Goal: Task Accomplishment & Management: Complete application form

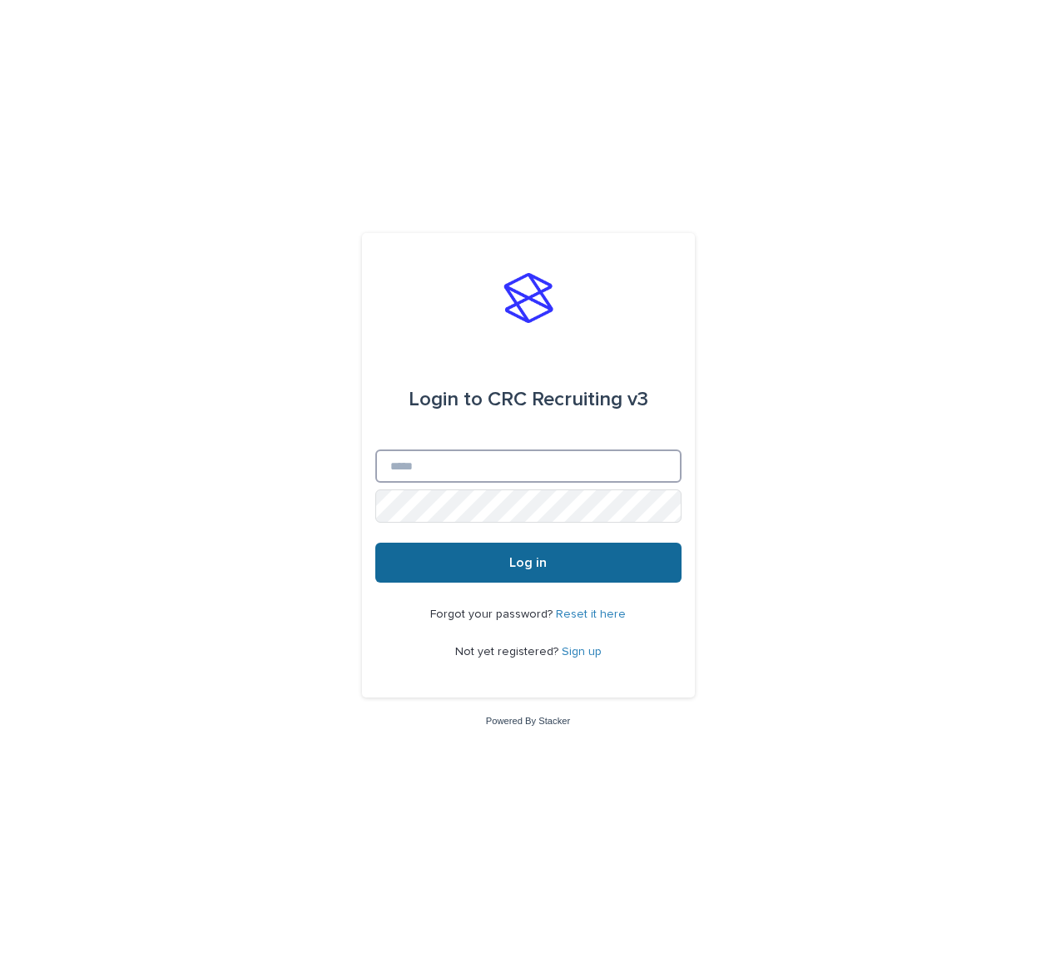
type input "**********"
click at [520, 563] on span "Log in" at bounding box center [527, 562] width 37 height 13
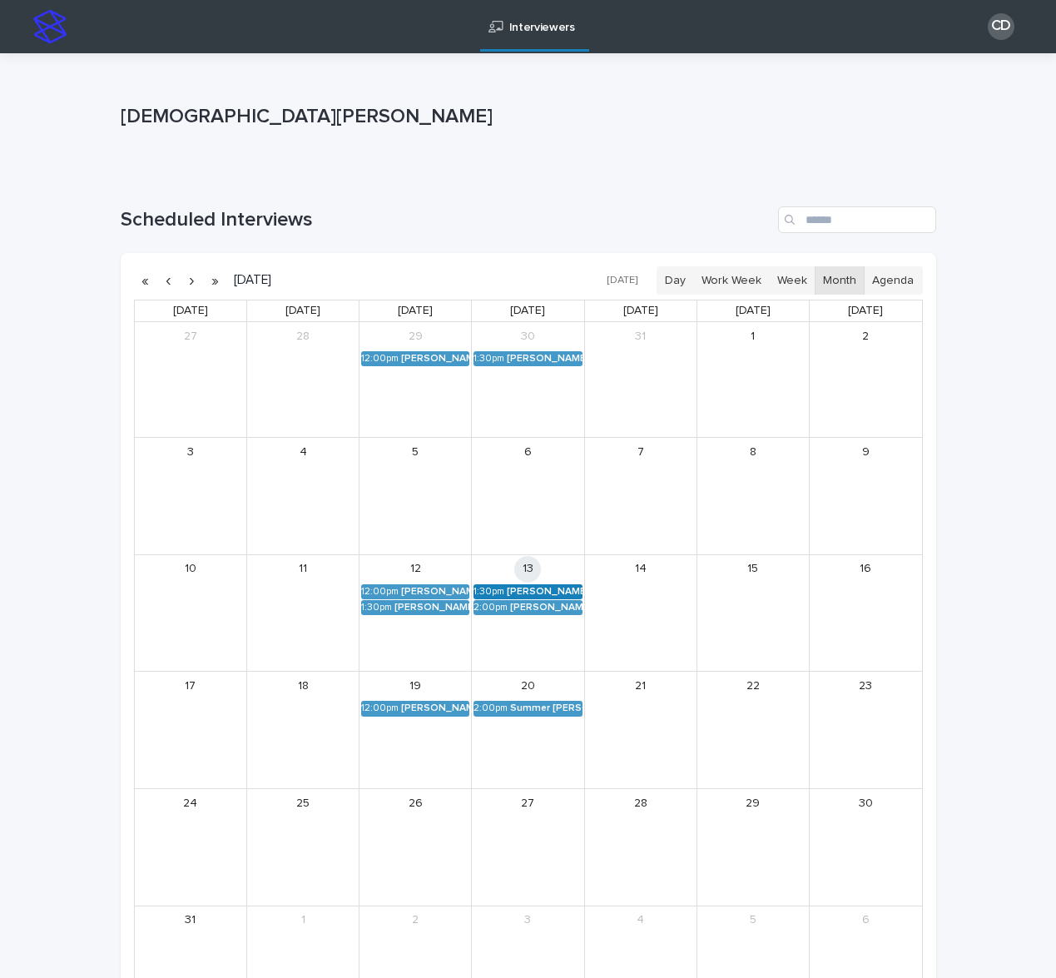
click at [509, 593] on div "[PERSON_NAME] (Round 2)" at bounding box center [544, 592] width 75 height 12
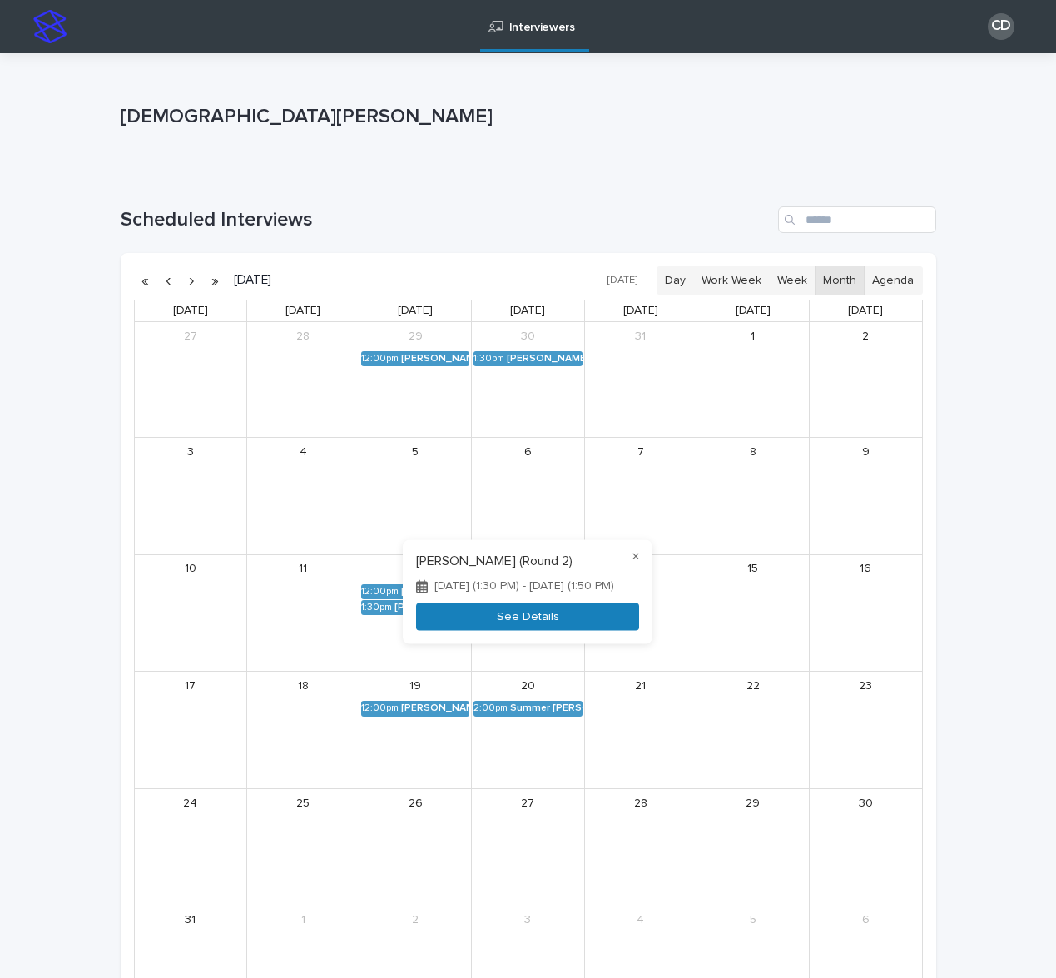
click at [507, 614] on button "See Details" at bounding box center [527, 616] width 223 height 27
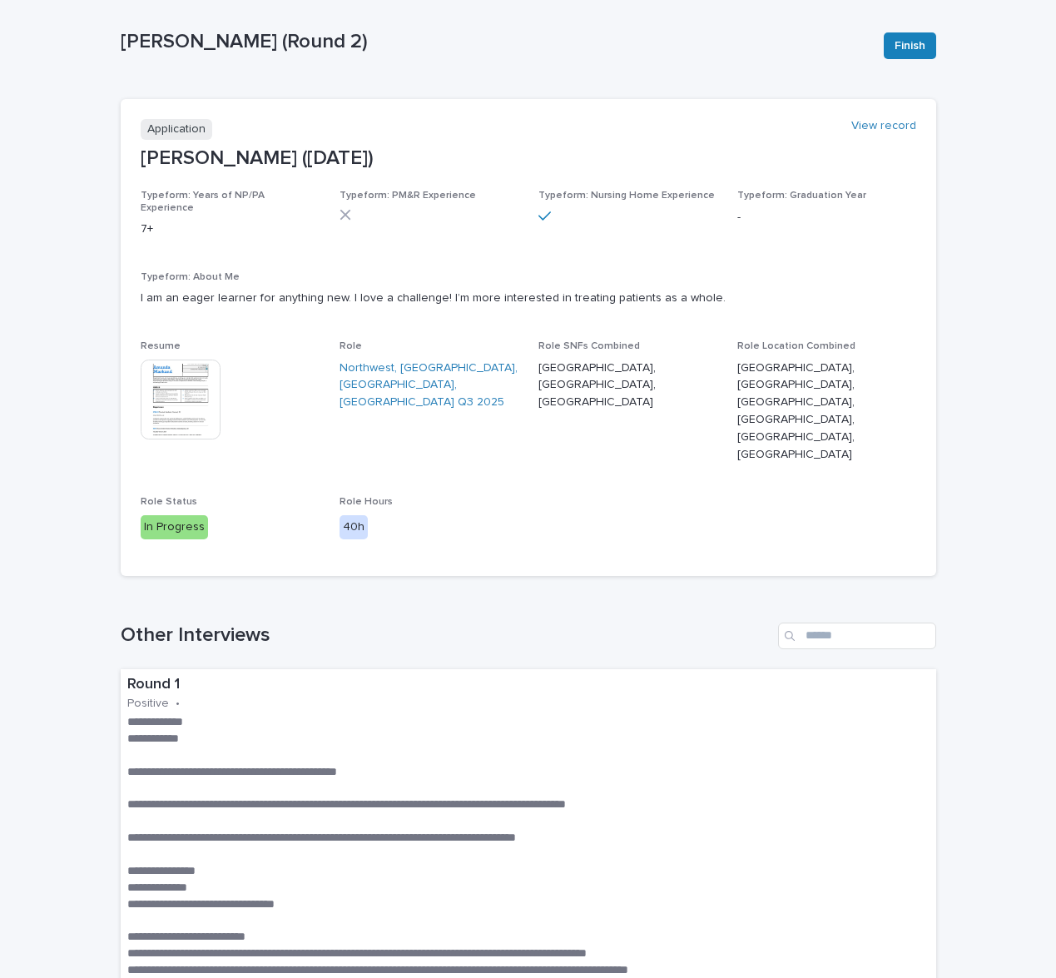
scroll to position [84, 0]
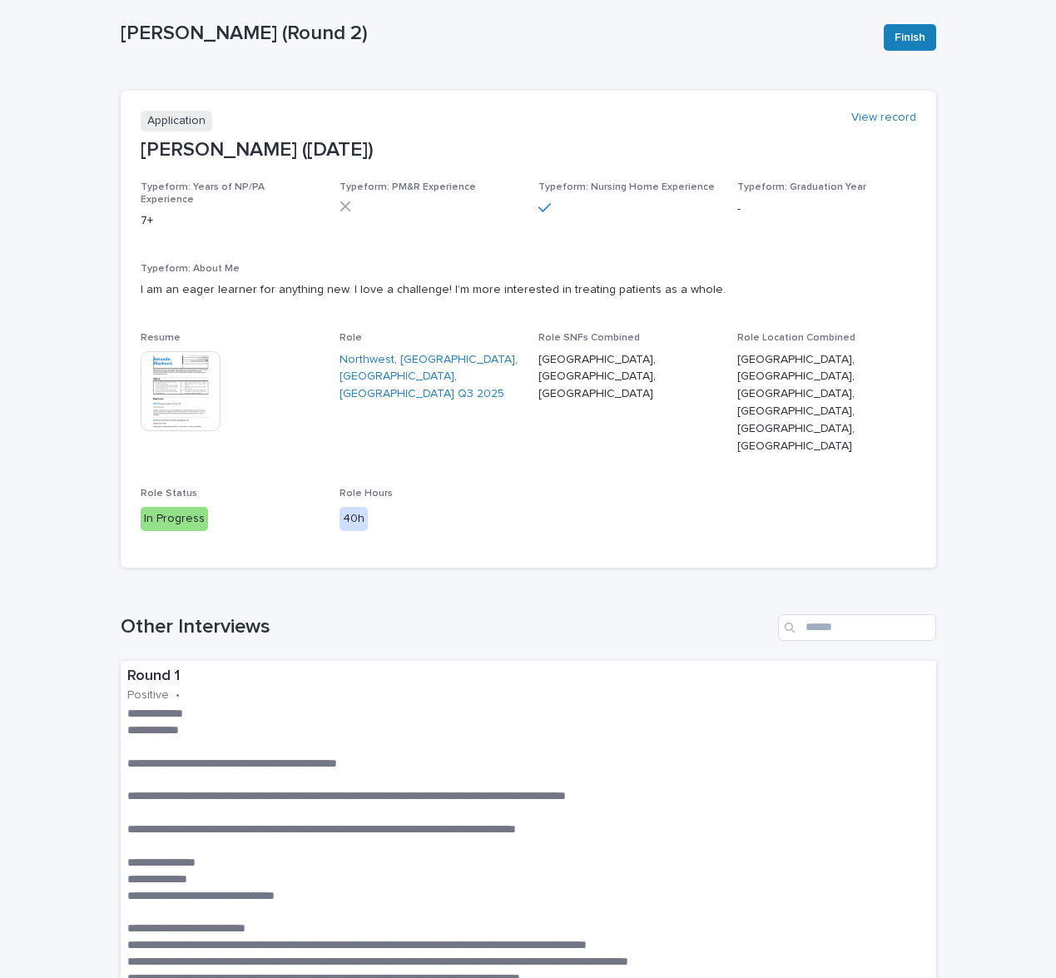
click at [199, 379] on img at bounding box center [181, 391] width 80 height 80
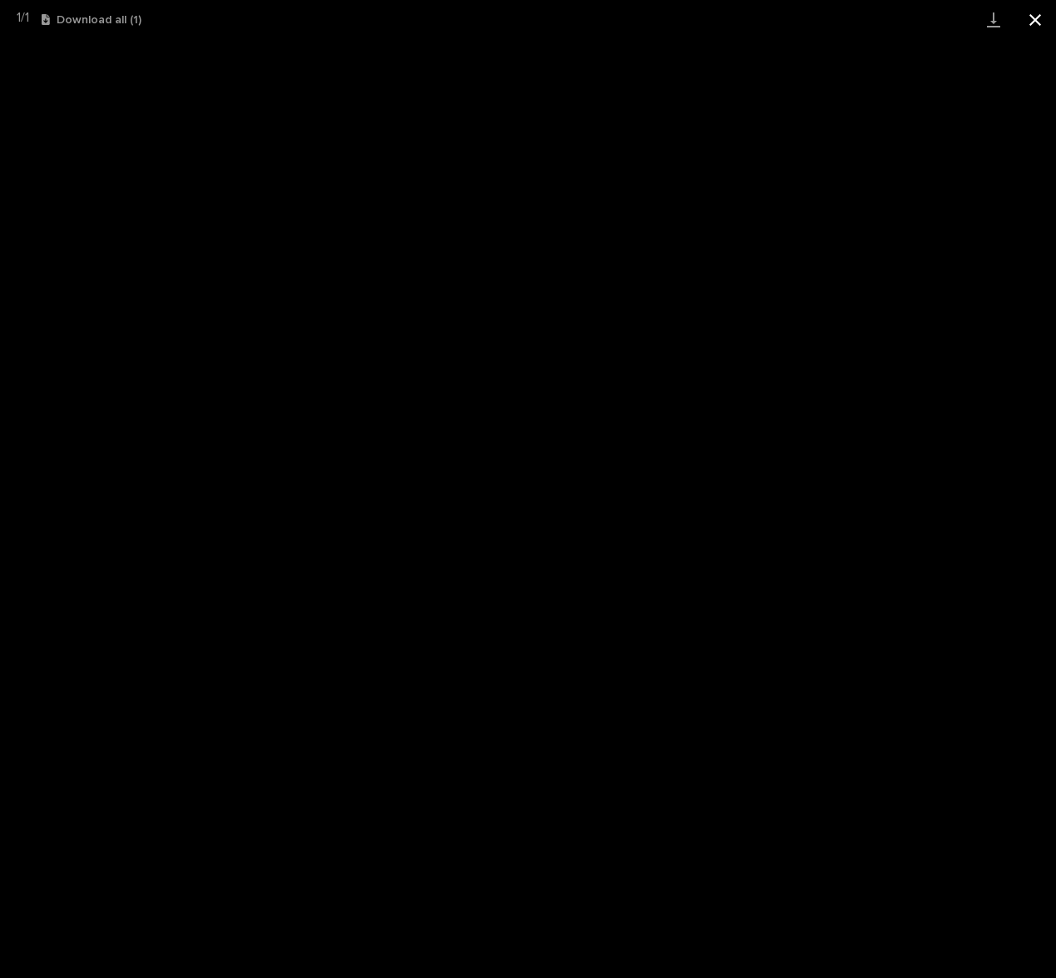
click at [1032, 27] on button "Close gallery" at bounding box center [1035, 19] width 42 height 39
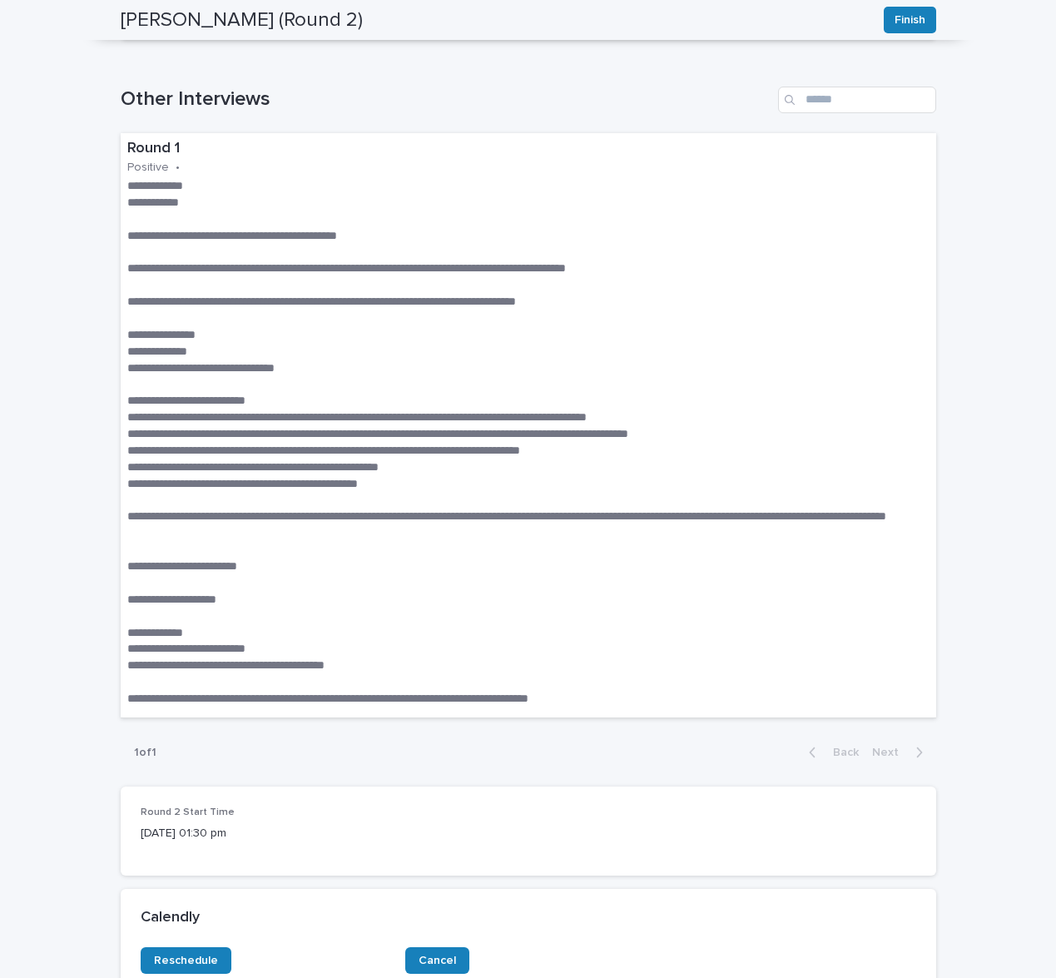
scroll to position [614, 0]
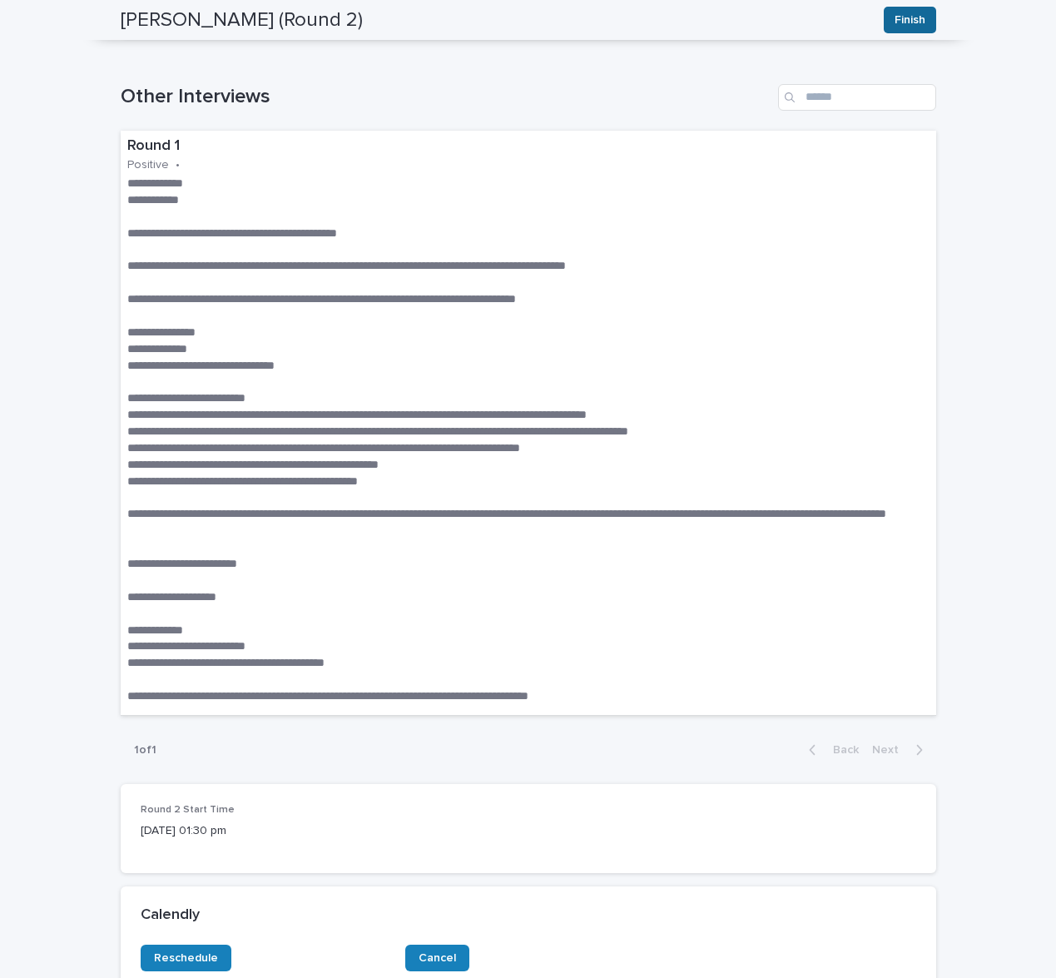
click at [911, 29] on button "Finish" at bounding box center [910, 20] width 52 height 27
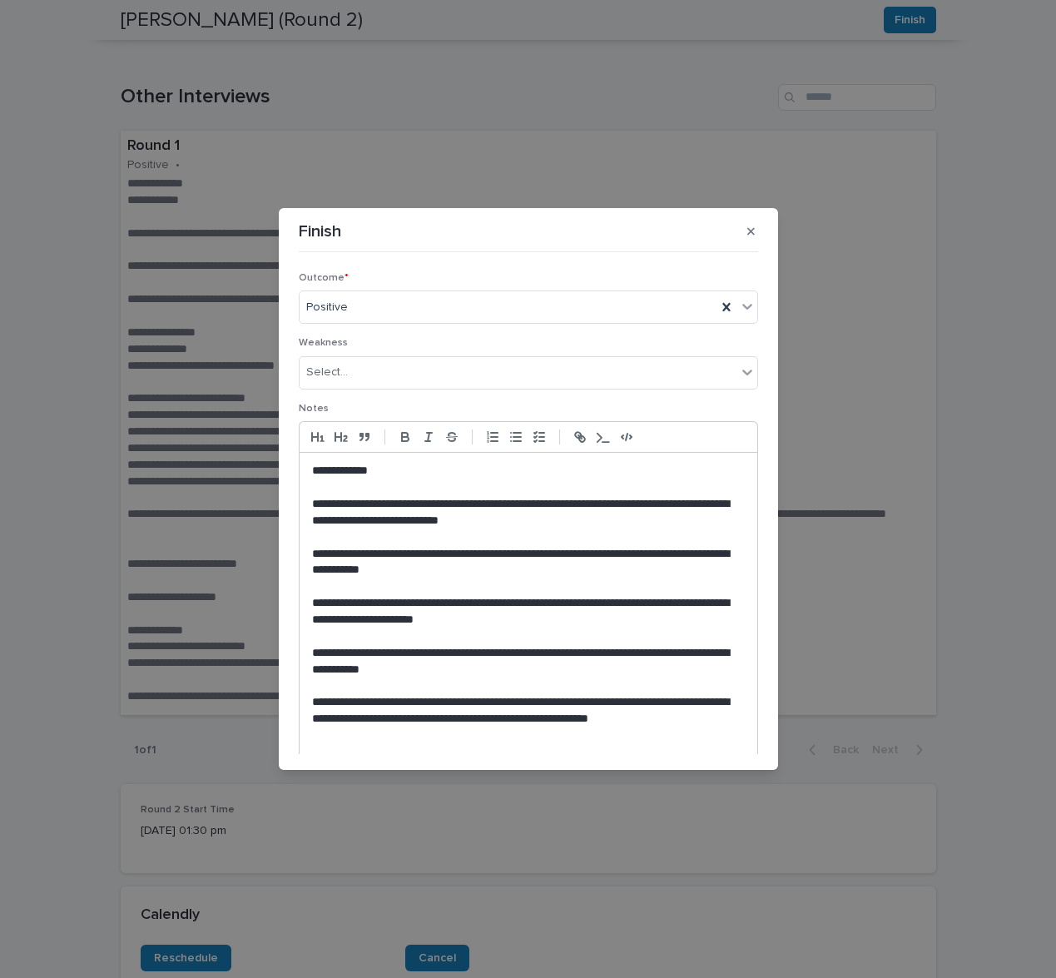
click at [589, 477] on p "**********" at bounding box center [528, 471] width 433 height 17
click at [749, 230] on icon "button" at bounding box center [750, 231] width 7 height 7
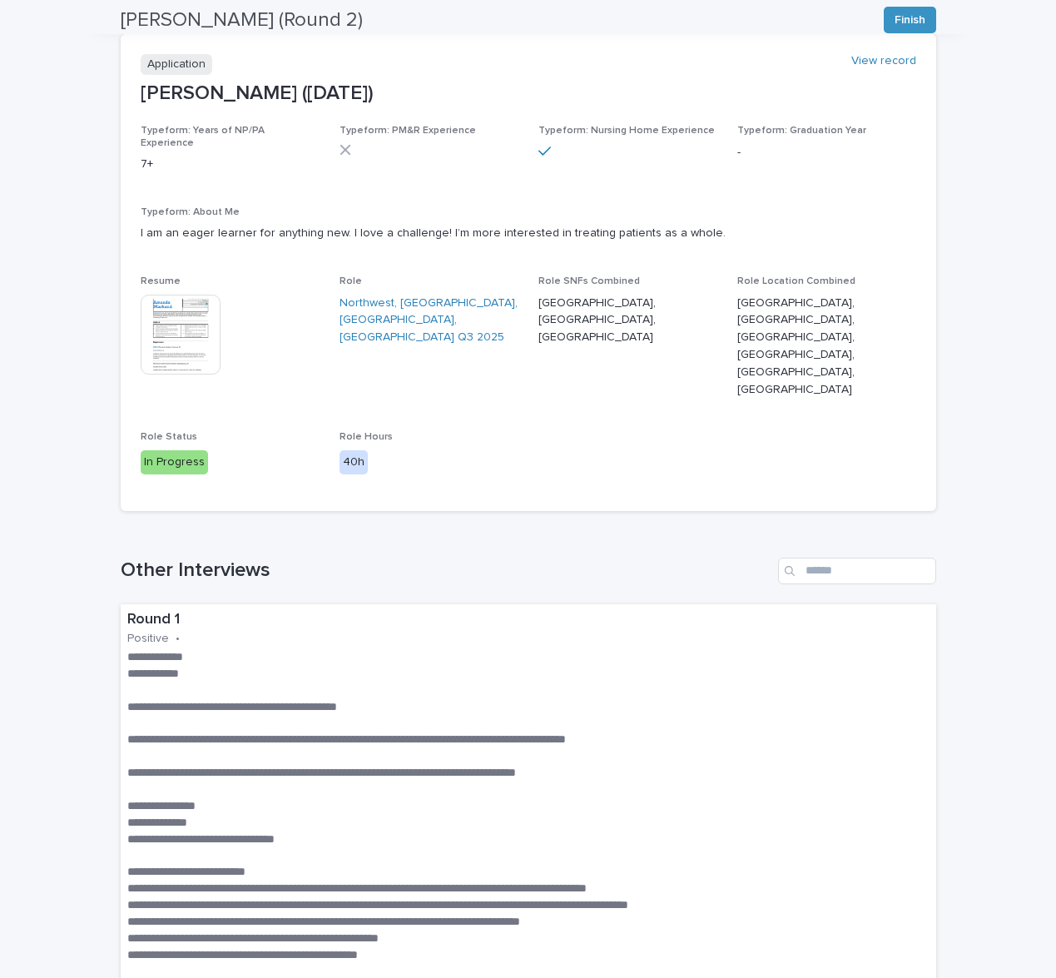
scroll to position [76, 0]
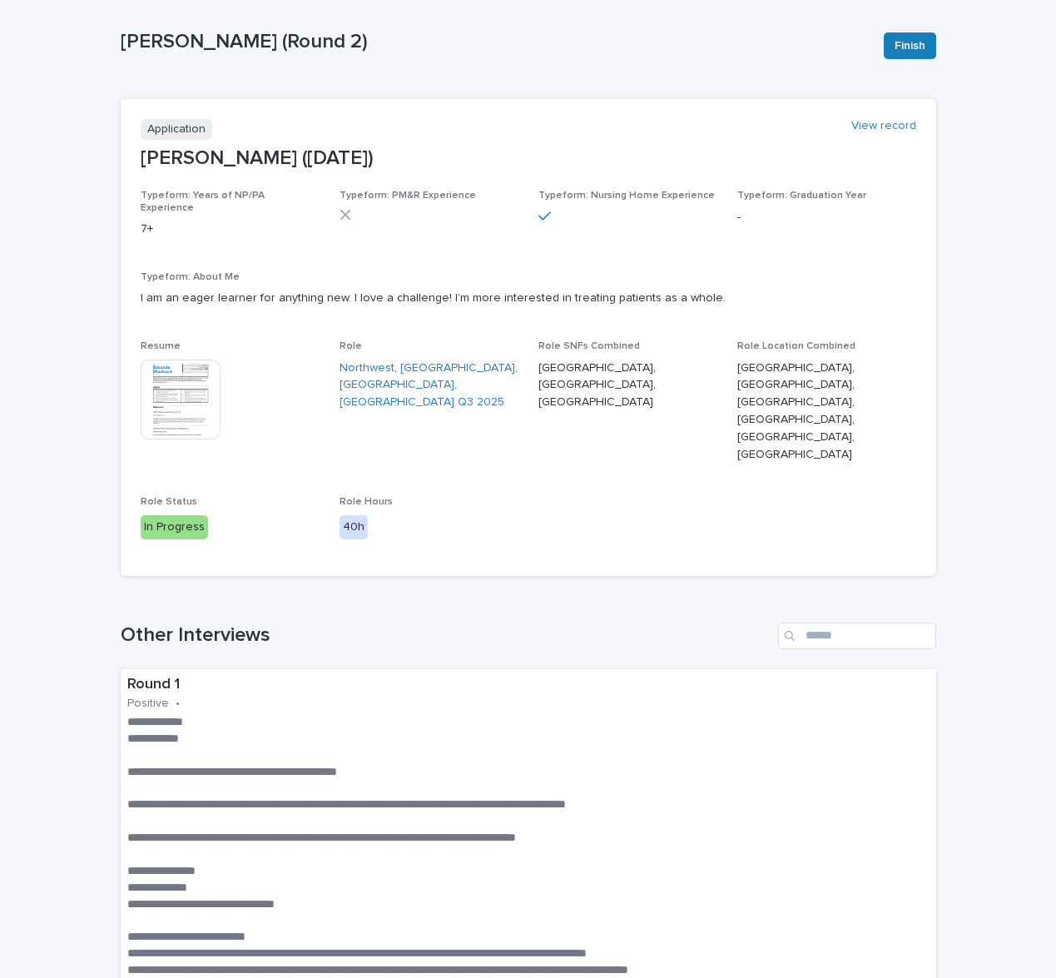
click at [209, 361] on img at bounding box center [181, 400] width 80 height 80
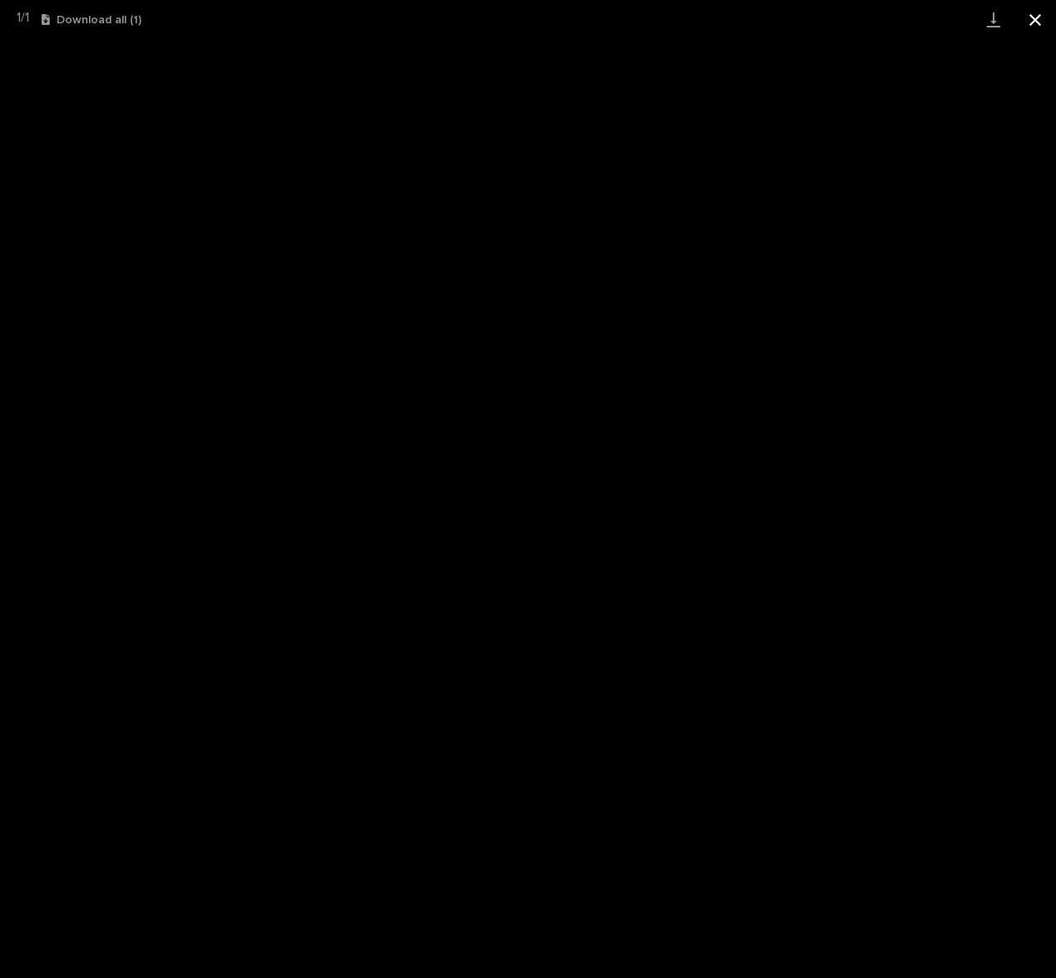
click at [1035, 20] on button "Close gallery" at bounding box center [1035, 19] width 42 height 39
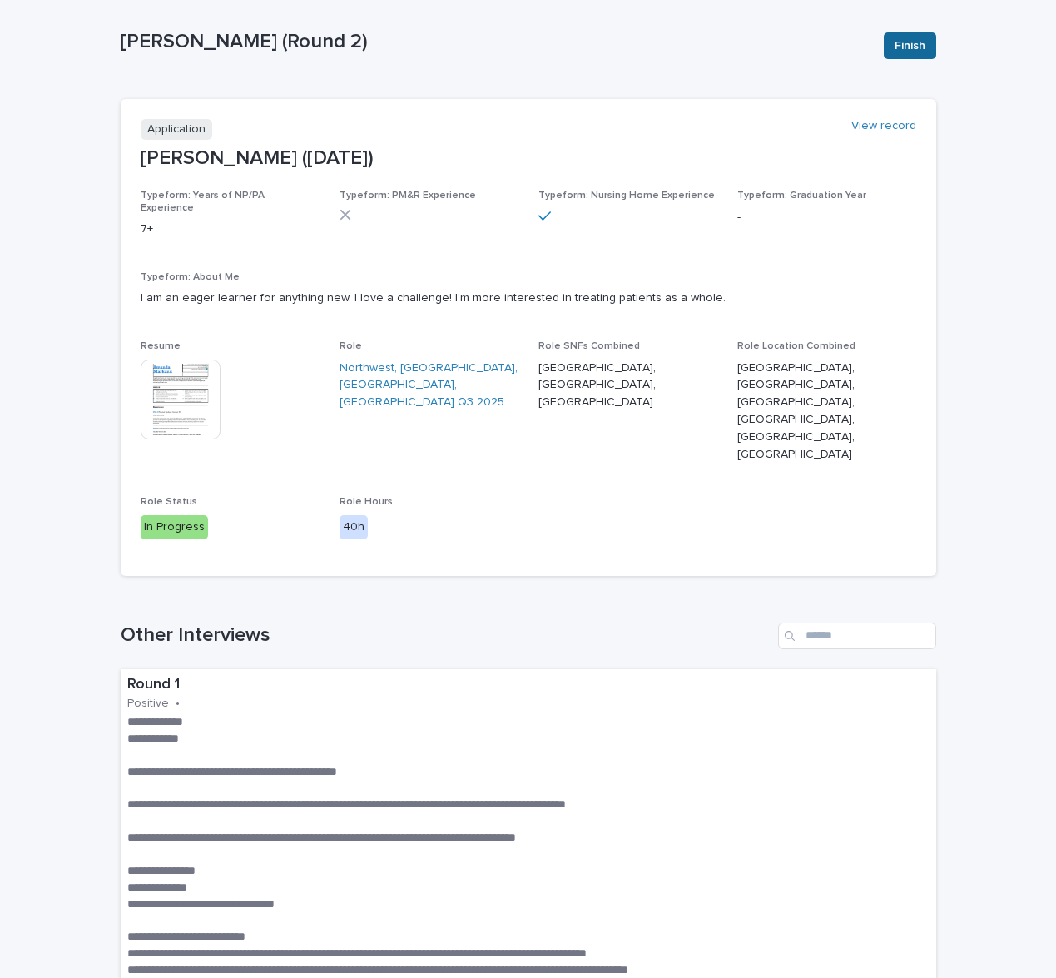
click at [910, 51] on span "Finish" at bounding box center [910, 45] width 31 height 17
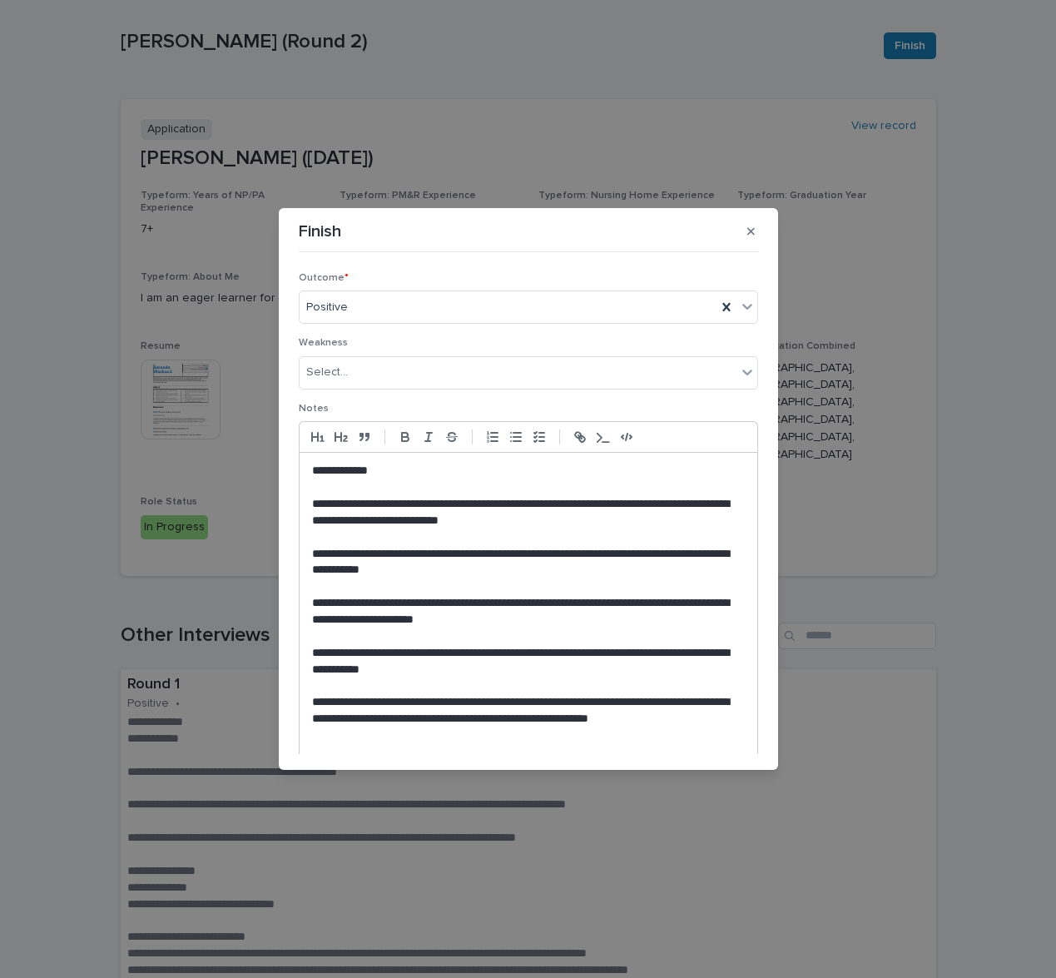
click at [547, 521] on p "**********" at bounding box center [528, 512] width 433 height 33
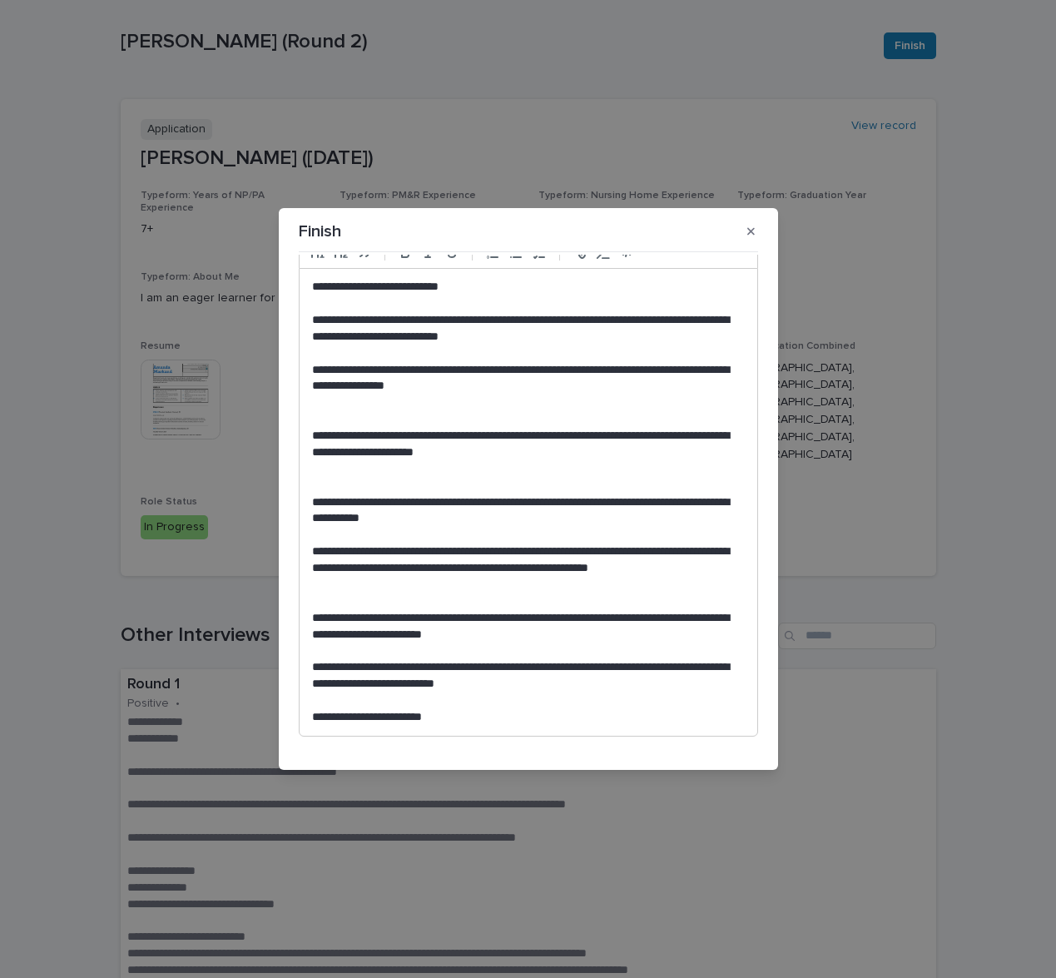
scroll to position [0, 0]
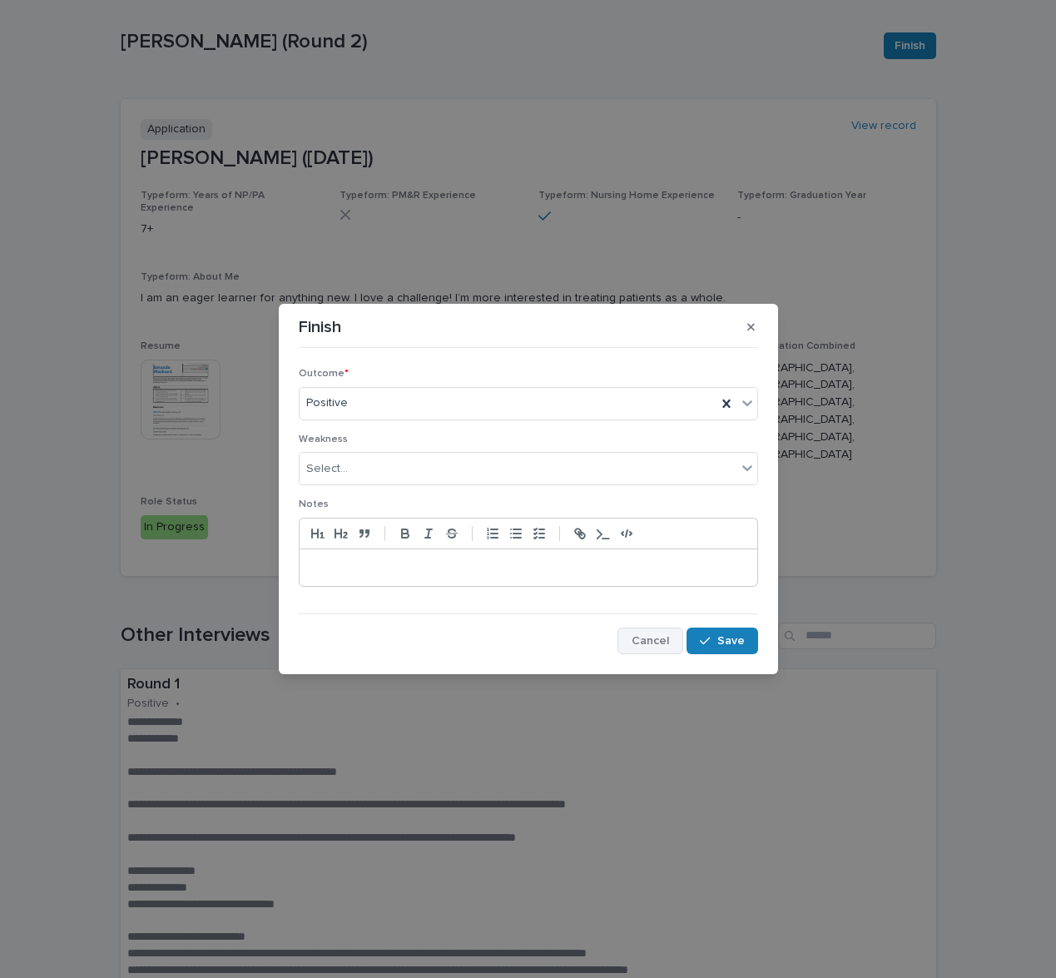
click at [650, 647] on button "Cancel" at bounding box center [650, 640] width 66 height 27
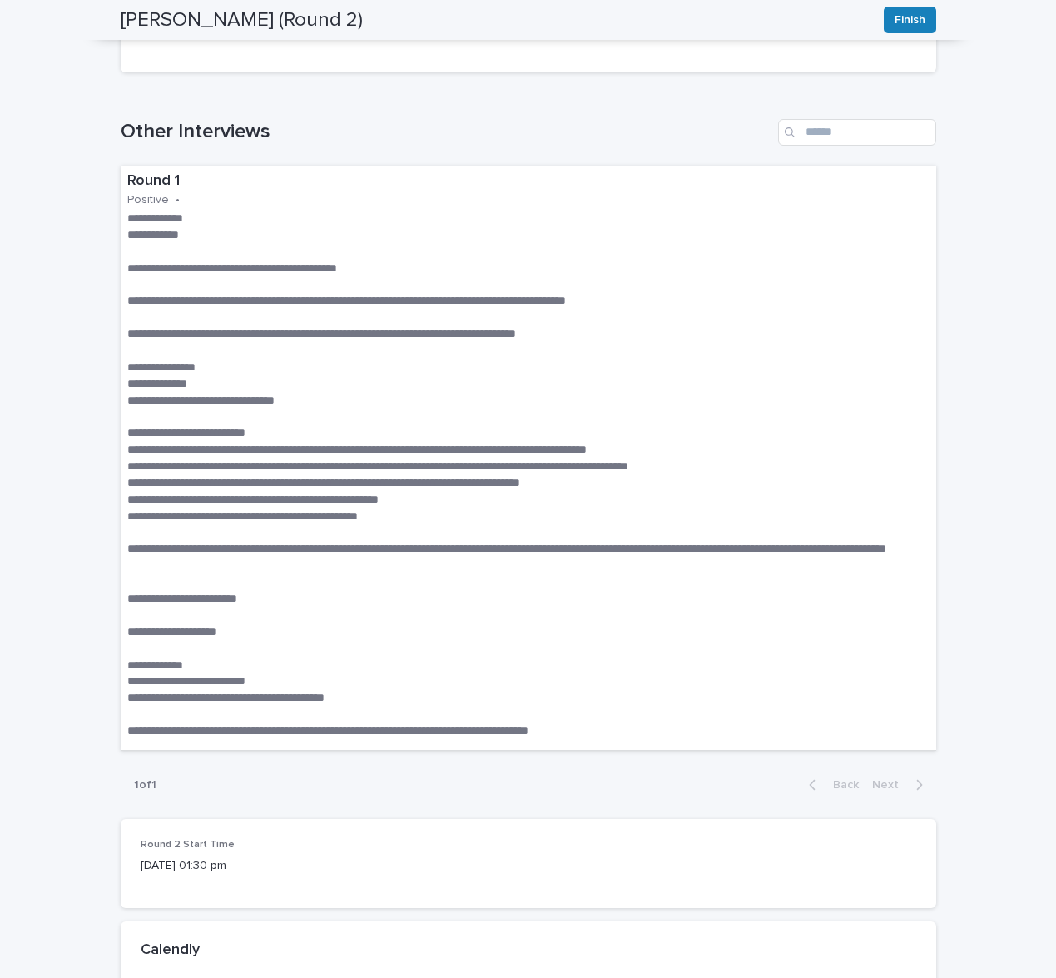
scroll to position [582, 0]
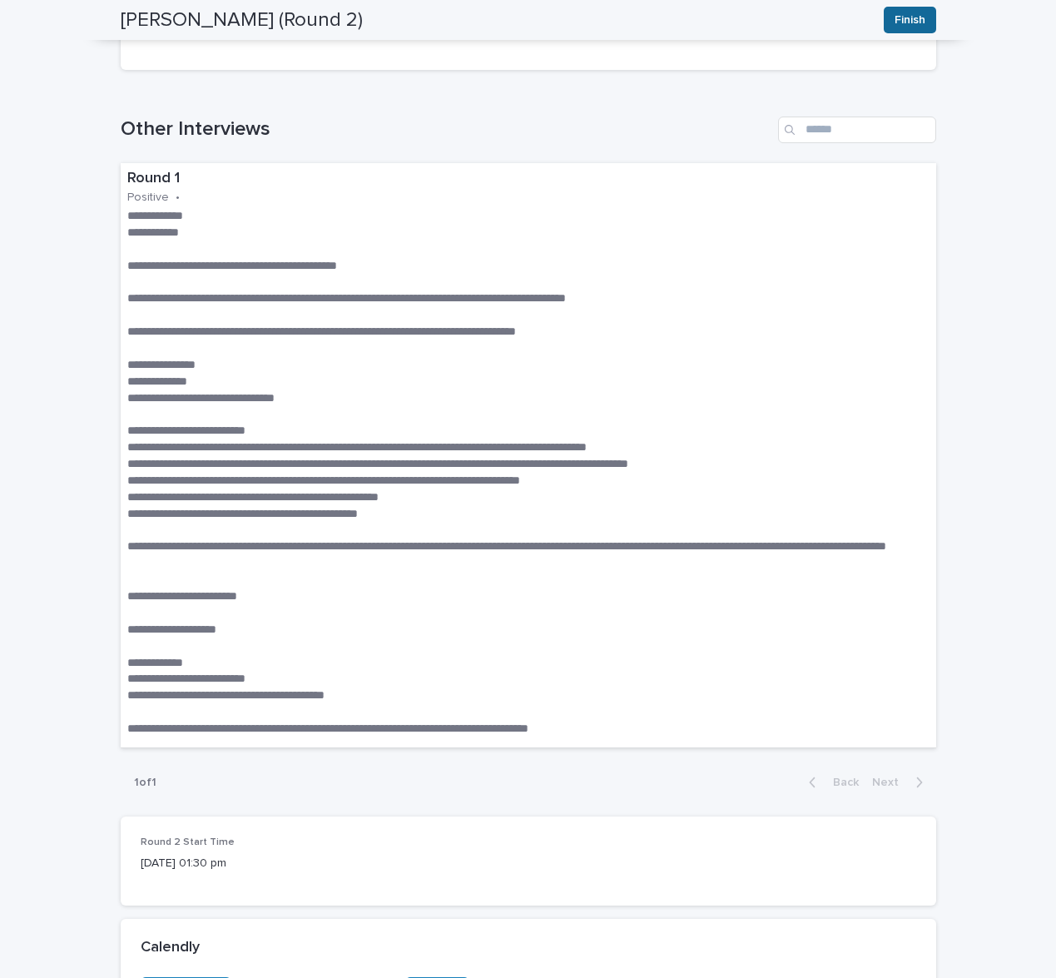
click at [905, 24] on span "Finish" at bounding box center [910, 20] width 31 height 17
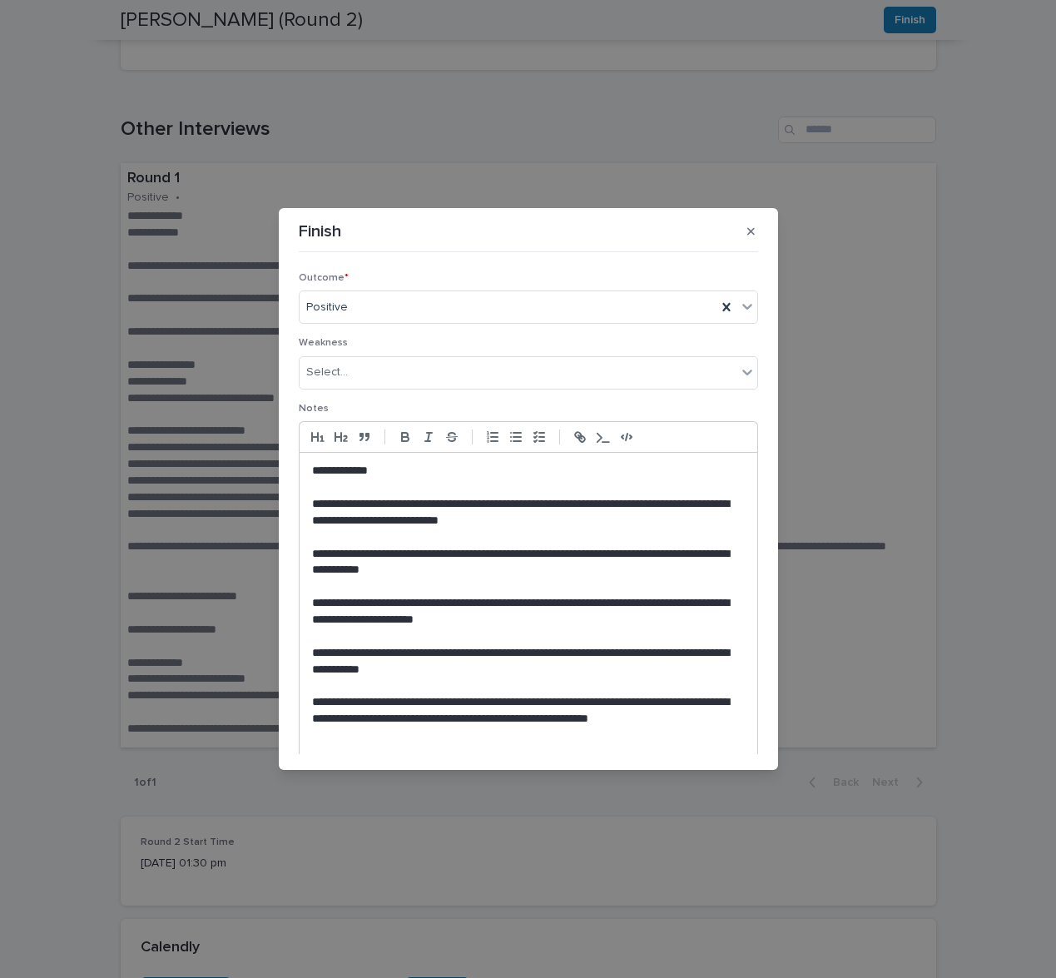
click at [479, 479] on p at bounding box center [528, 487] width 433 height 17
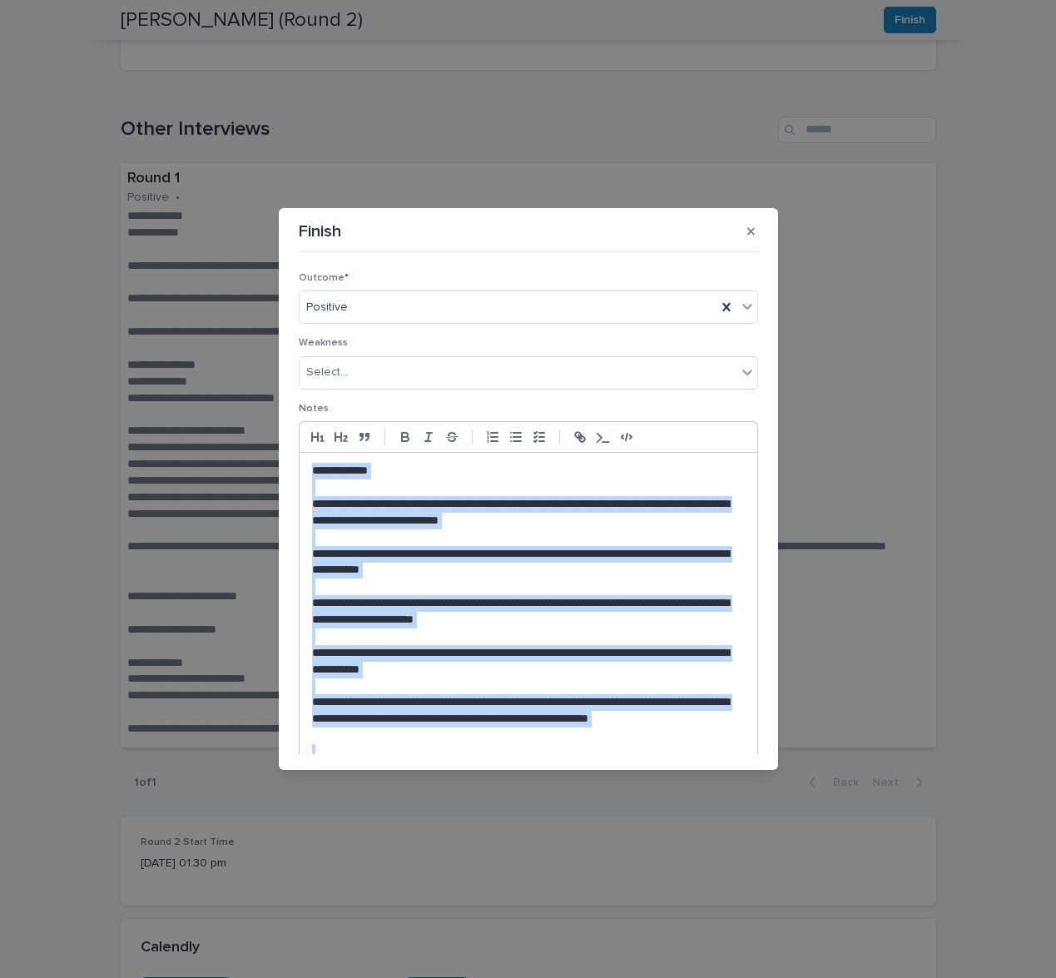
paste div
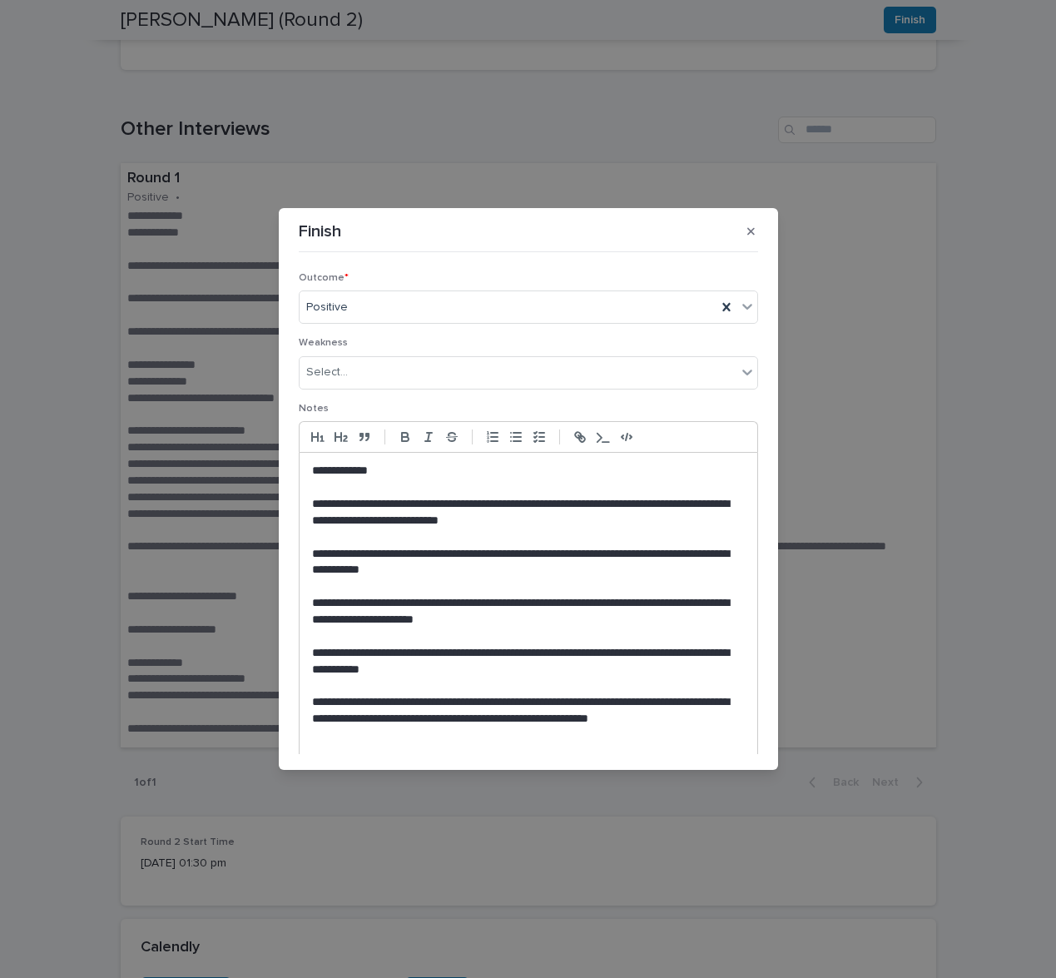
scroll to position [0, 0]
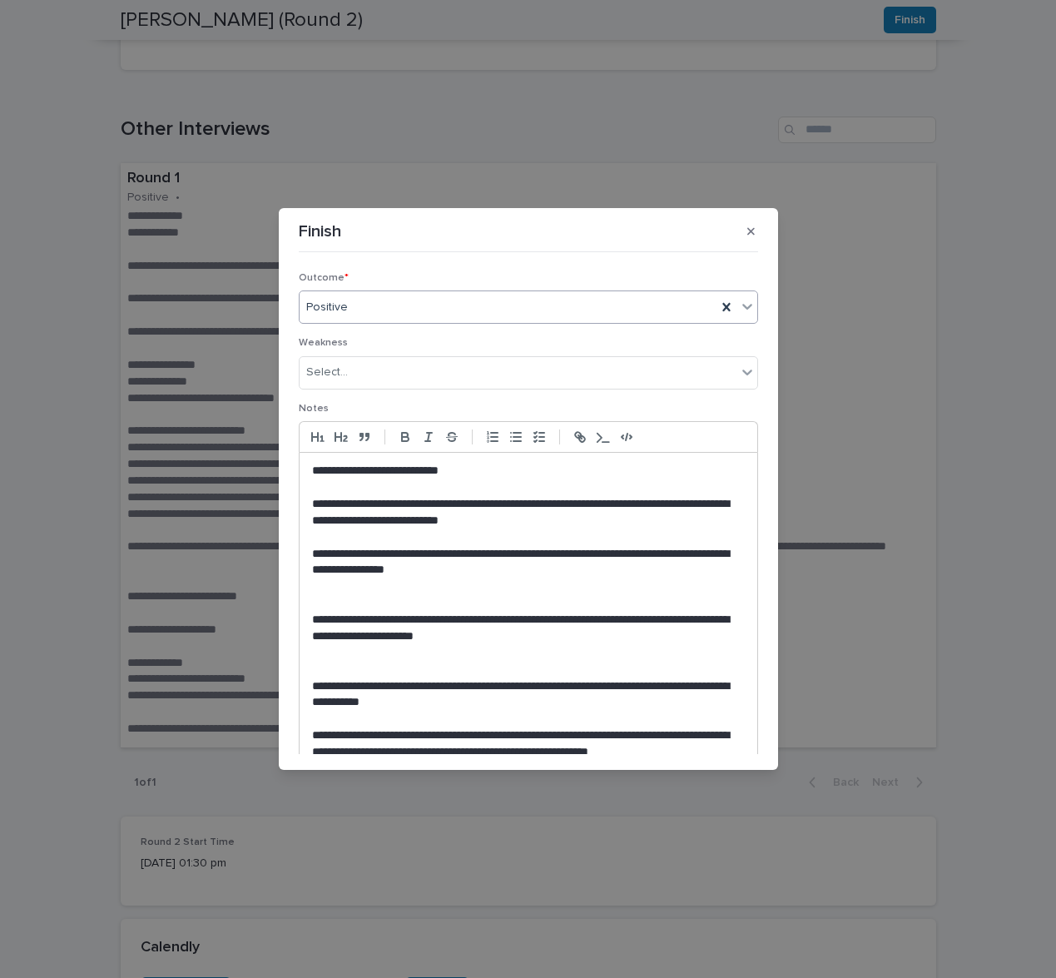
click at [541, 317] on div "Positive" at bounding box center [508, 307] width 417 height 27
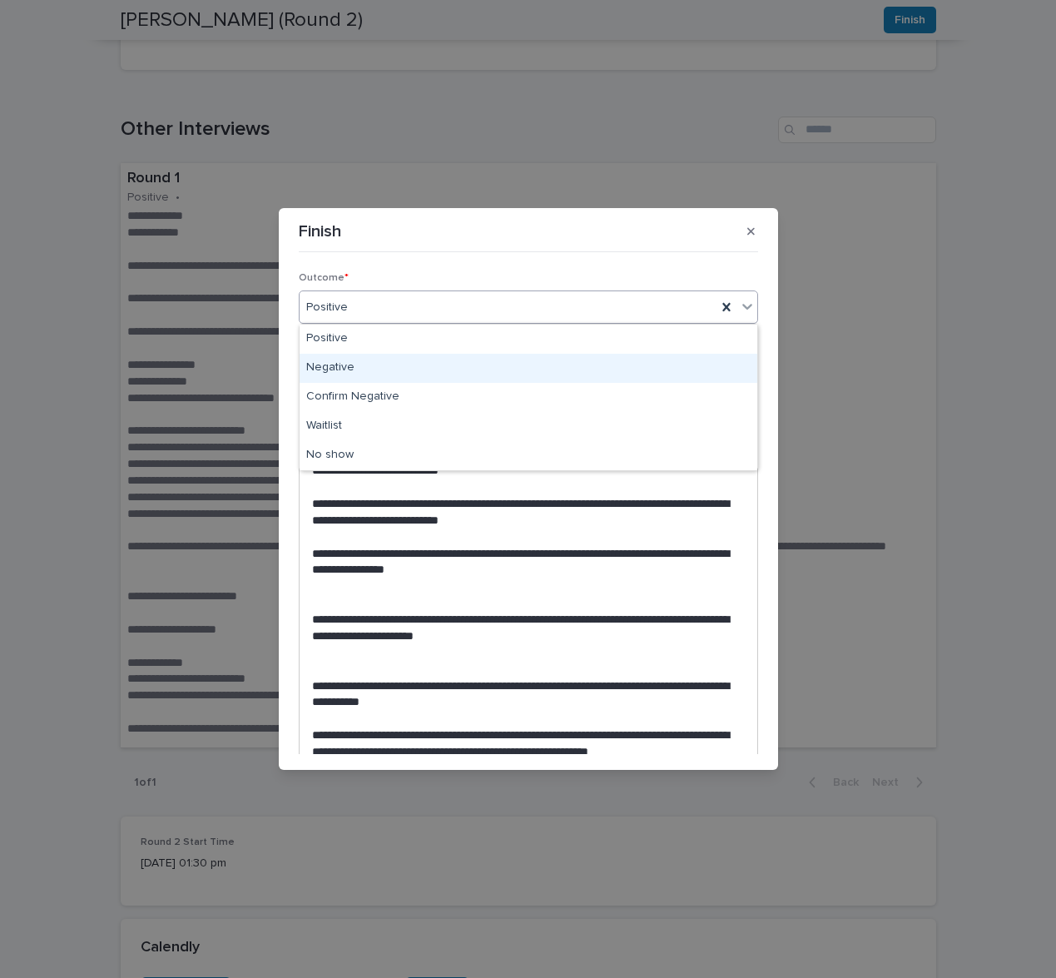
click at [531, 367] on div "Negative" at bounding box center [529, 368] width 458 height 29
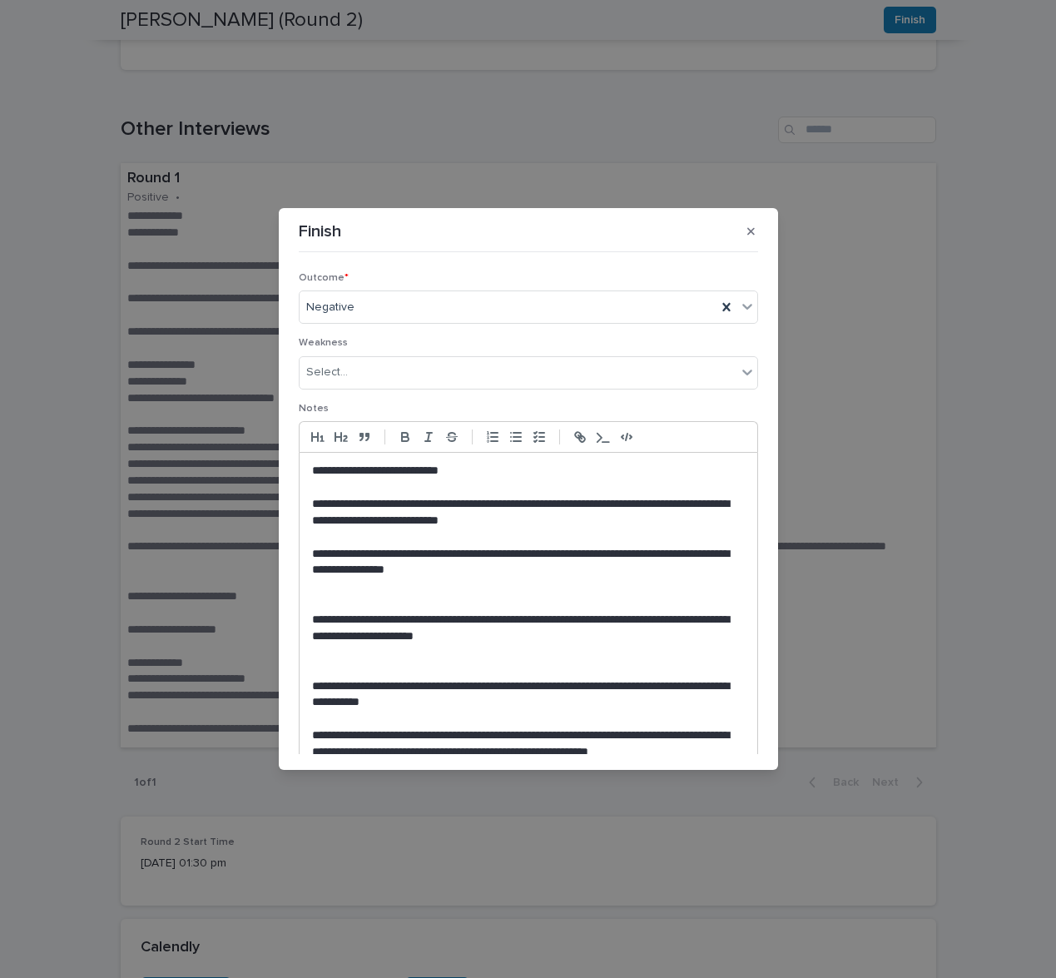
click at [521, 470] on p "**********" at bounding box center [528, 471] width 433 height 17
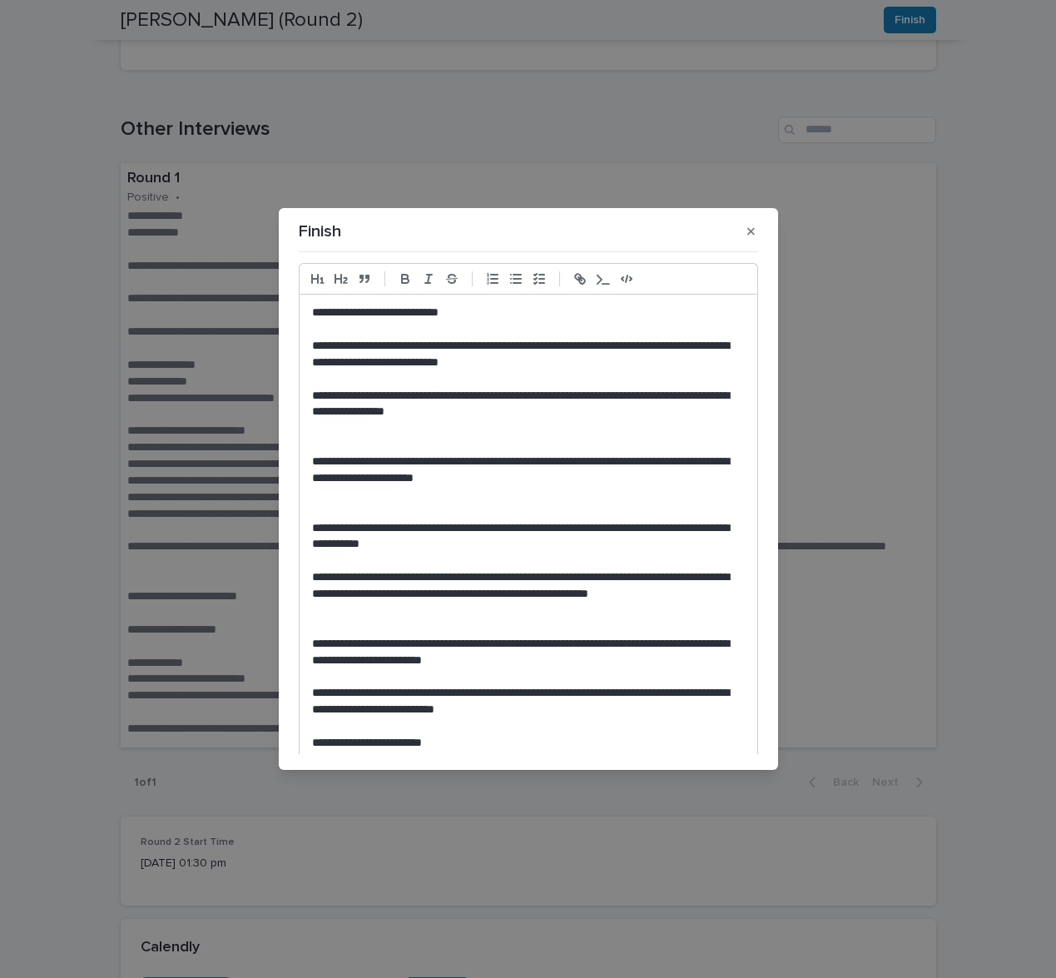
scroll to position [234, 0]
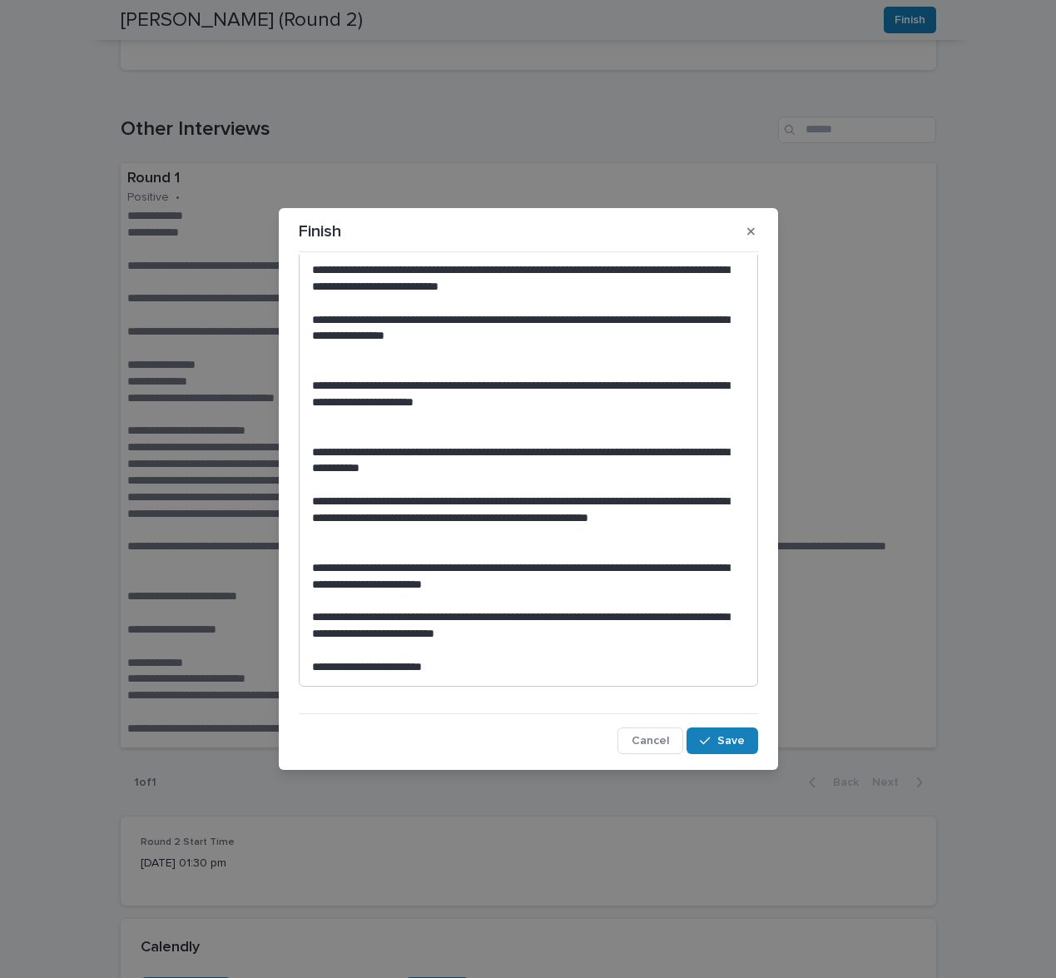
click at [498, 680] on div "**********" at bounding box center [529, 452] width 458 height 467
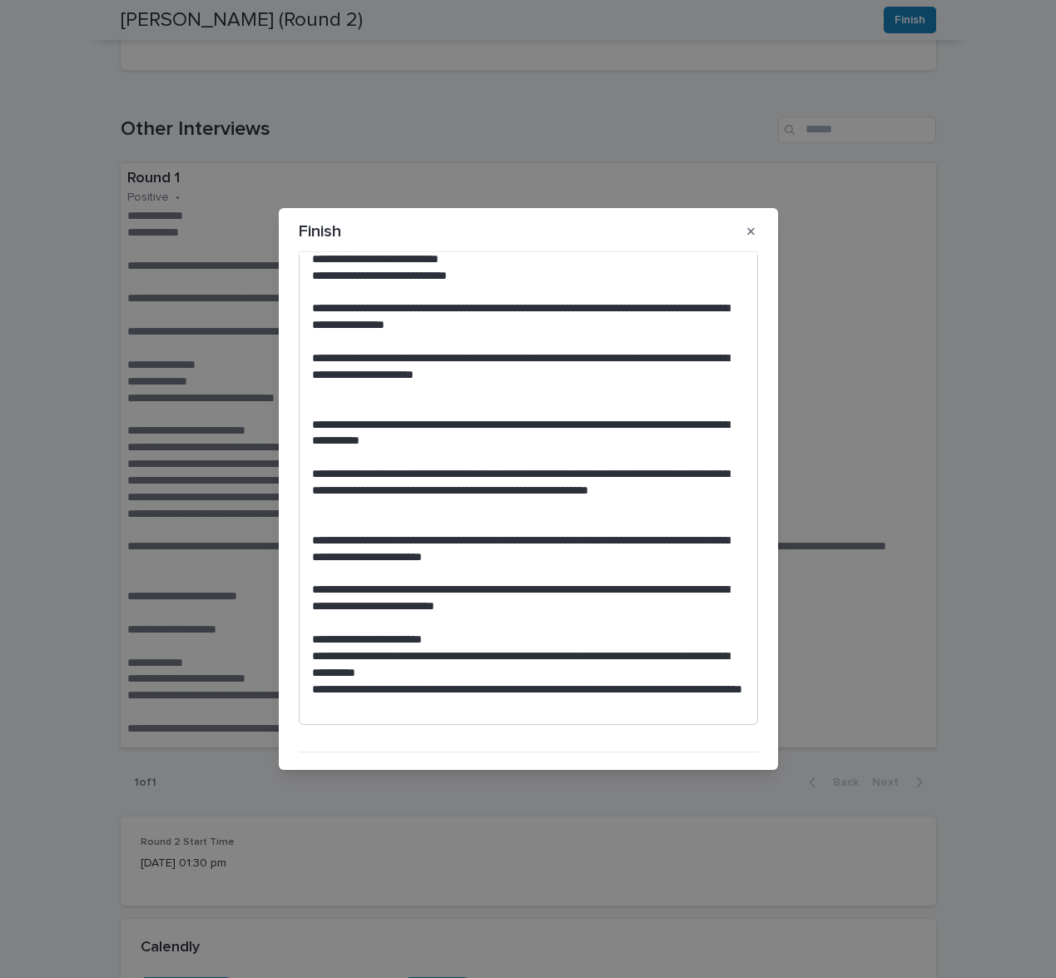
scroll to position [300, 0]
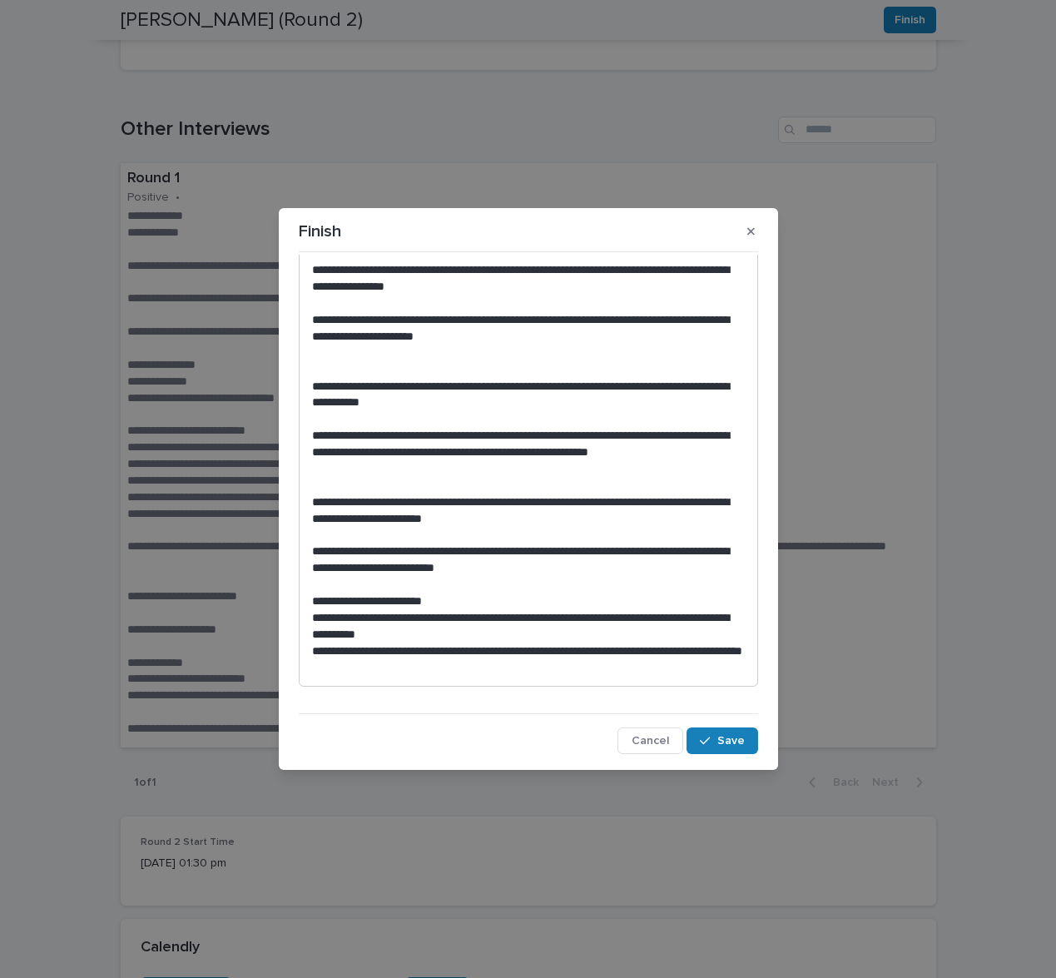
click at [579, 532] on p at bounding box center [528, 535] width 433 height 17
click at [579, 568] on p "**********" at bounding box center [528, 559] width 433 height 33
click at [491, 672] on p "**********" at bounding box center [528, 659] width 433 height 33
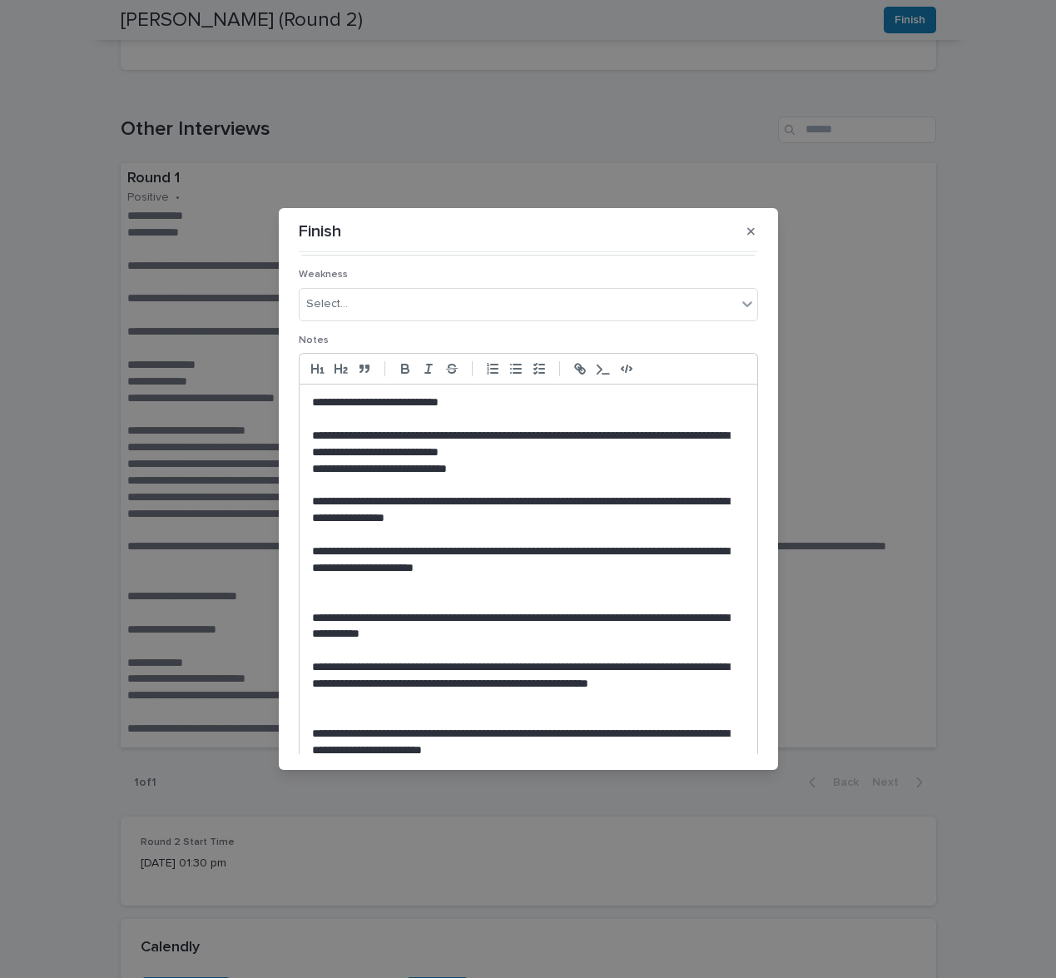
scroll to position [73, 0]
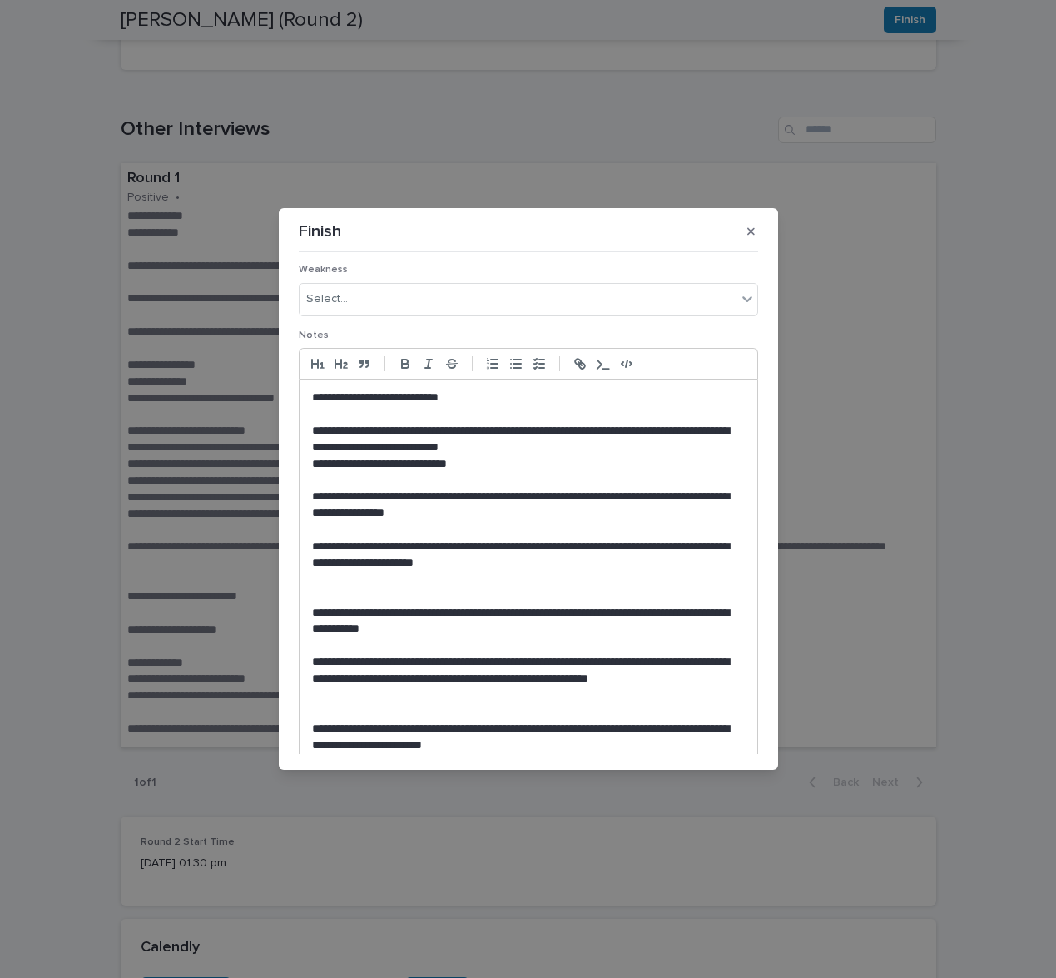
click at [533, 473] on p at bounding box center [528, 481] width 433 height 17
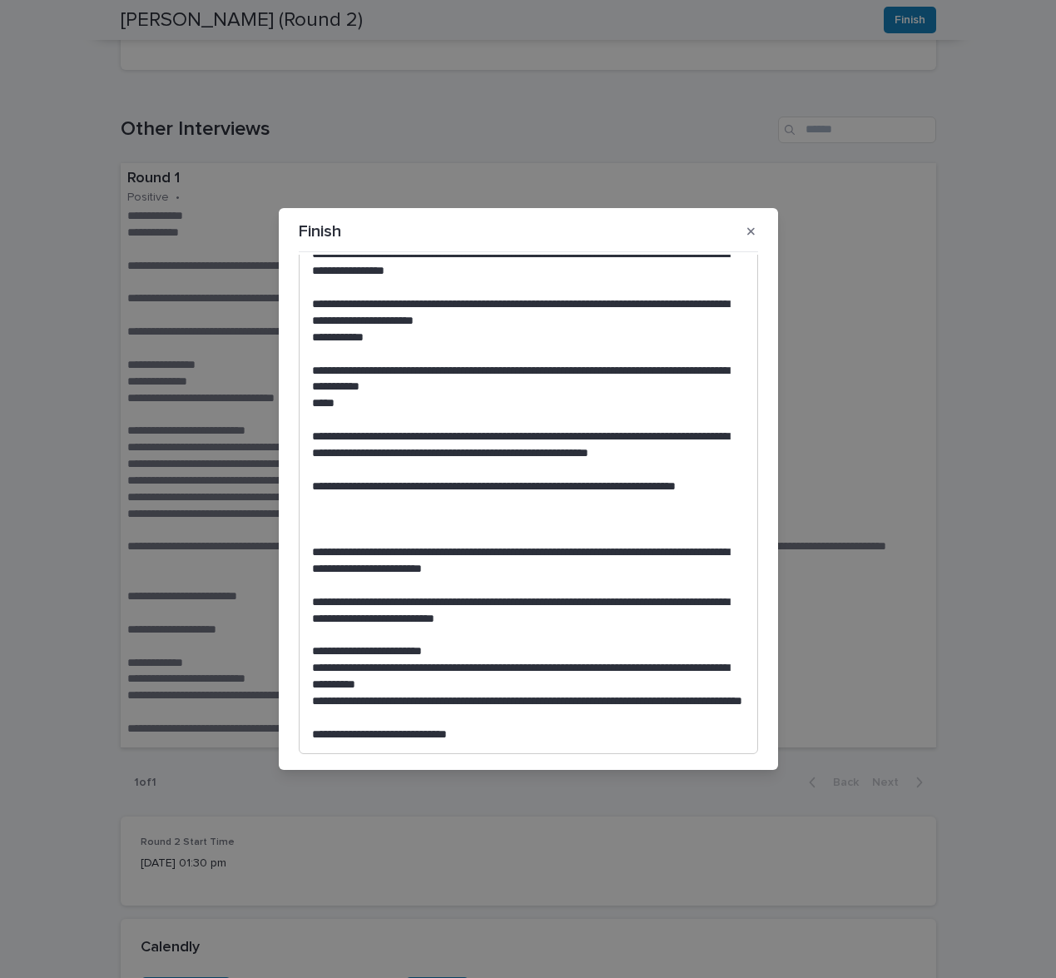
scroll to position [319, 0]
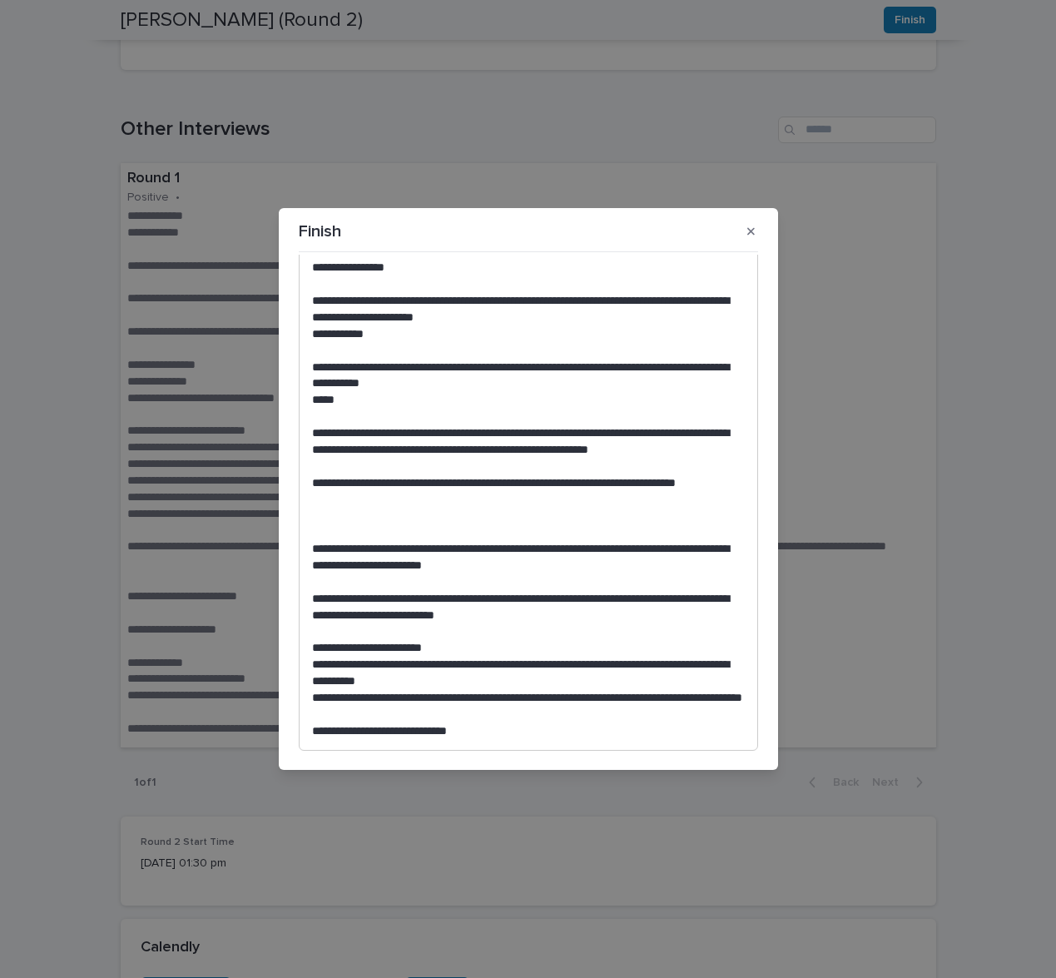
click at [559, 574] on p at bounding box center [528, 582] width 433 height 17
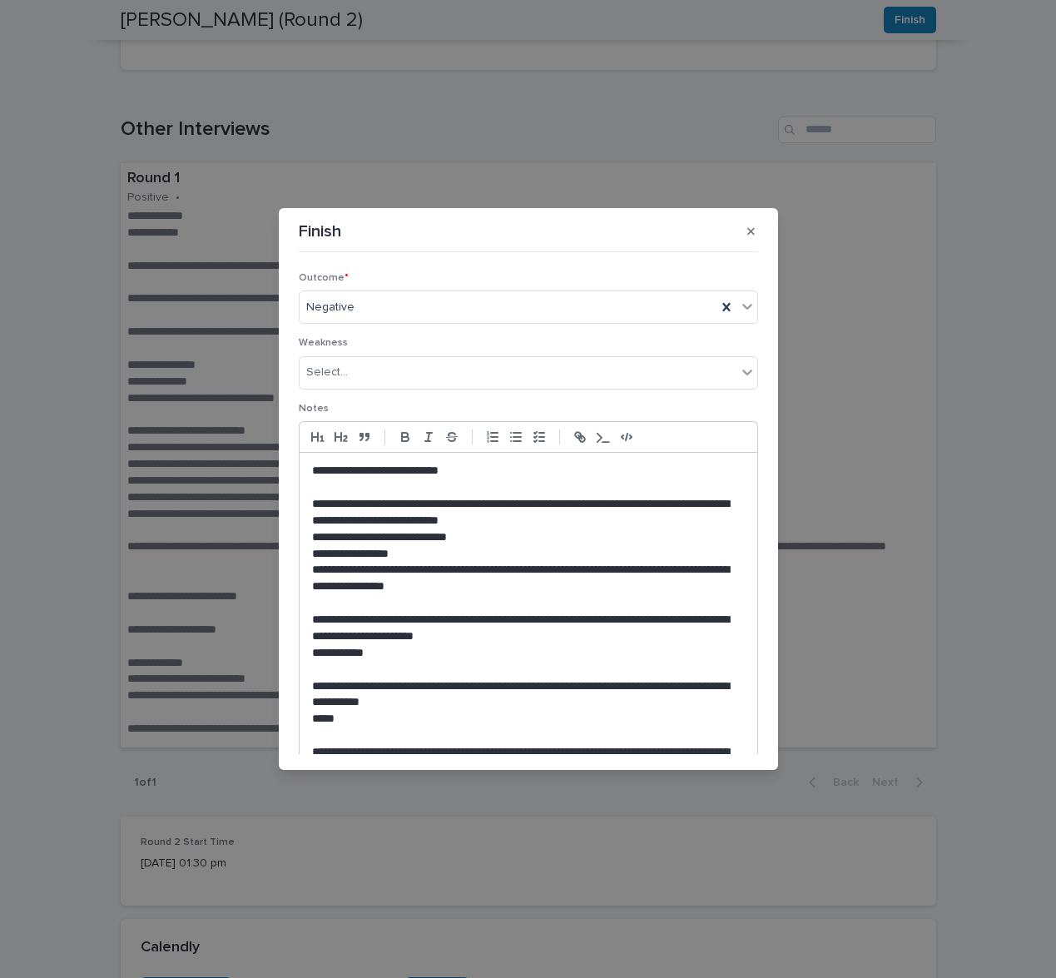
scroll to position [482, 0]
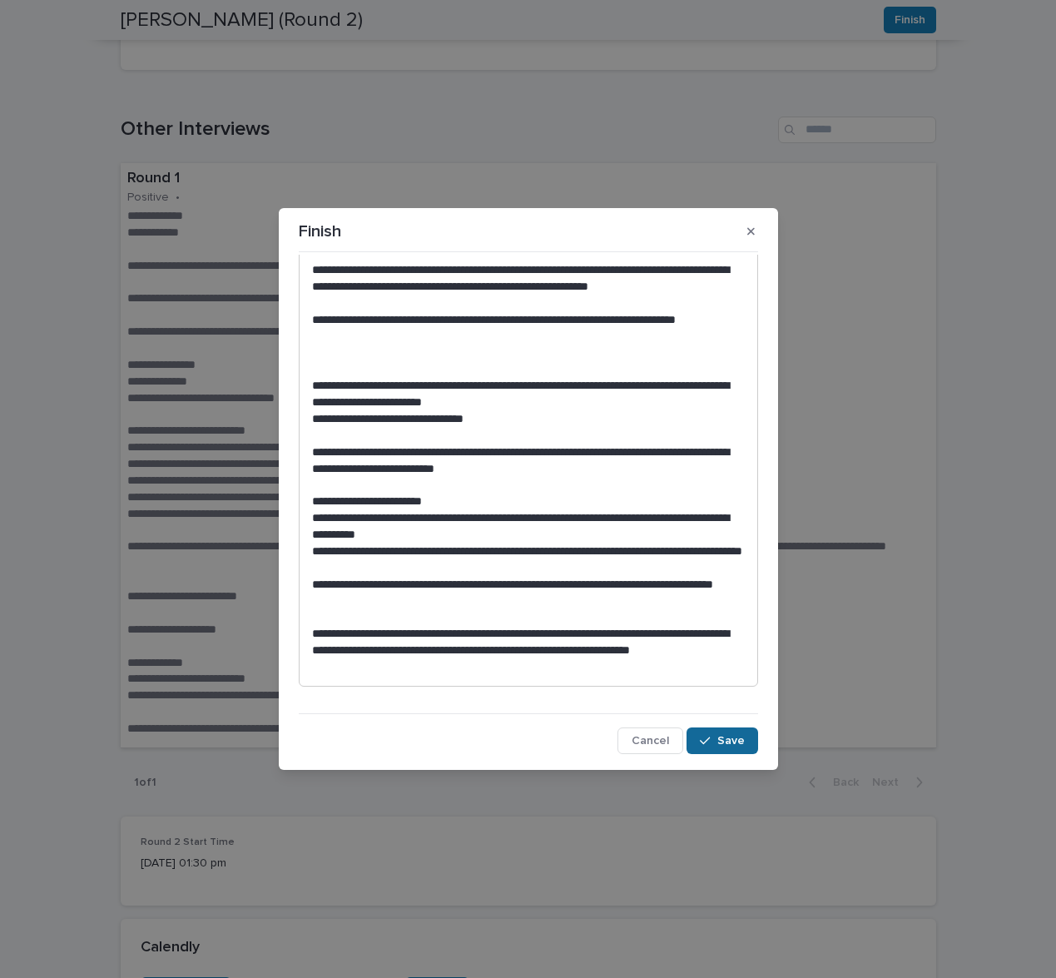
click at [709, 735] on icon "button" at bounding box center [705, 741] width 10 height 12
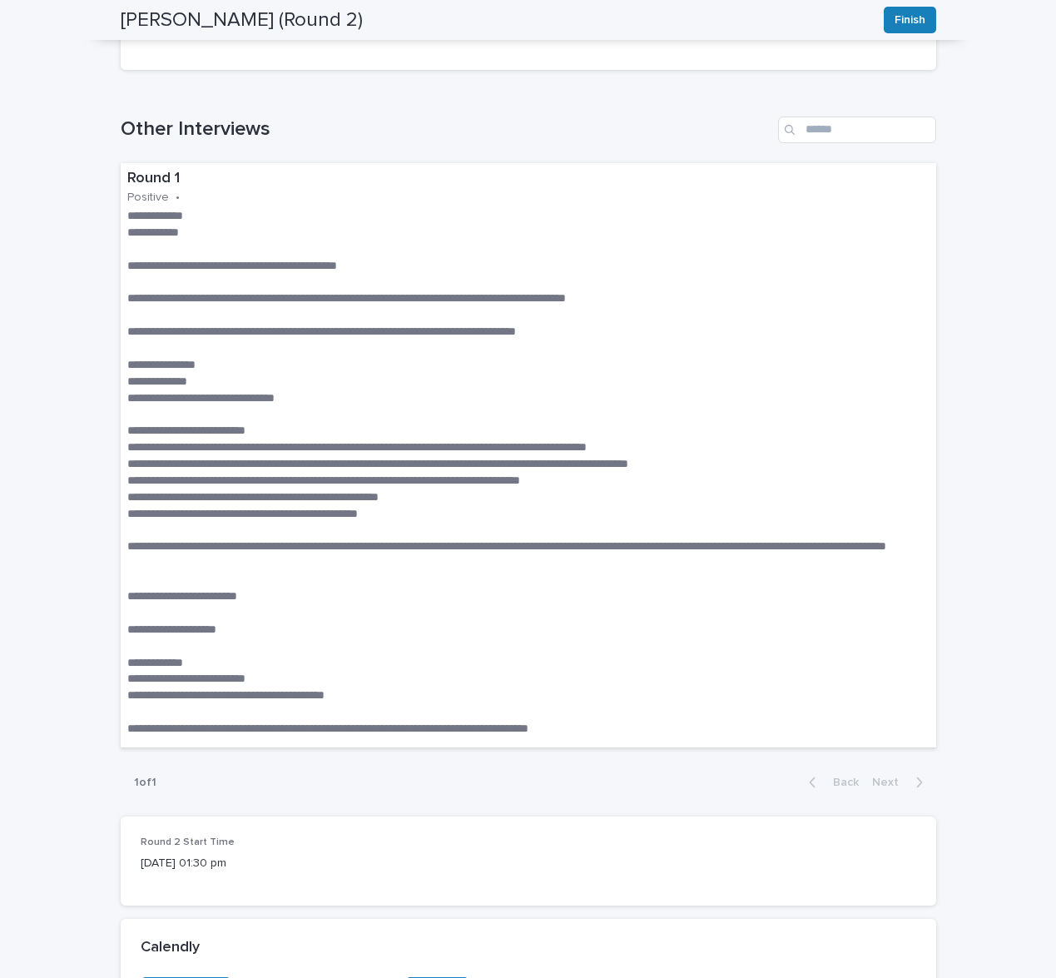
scroll to position [763, 0]
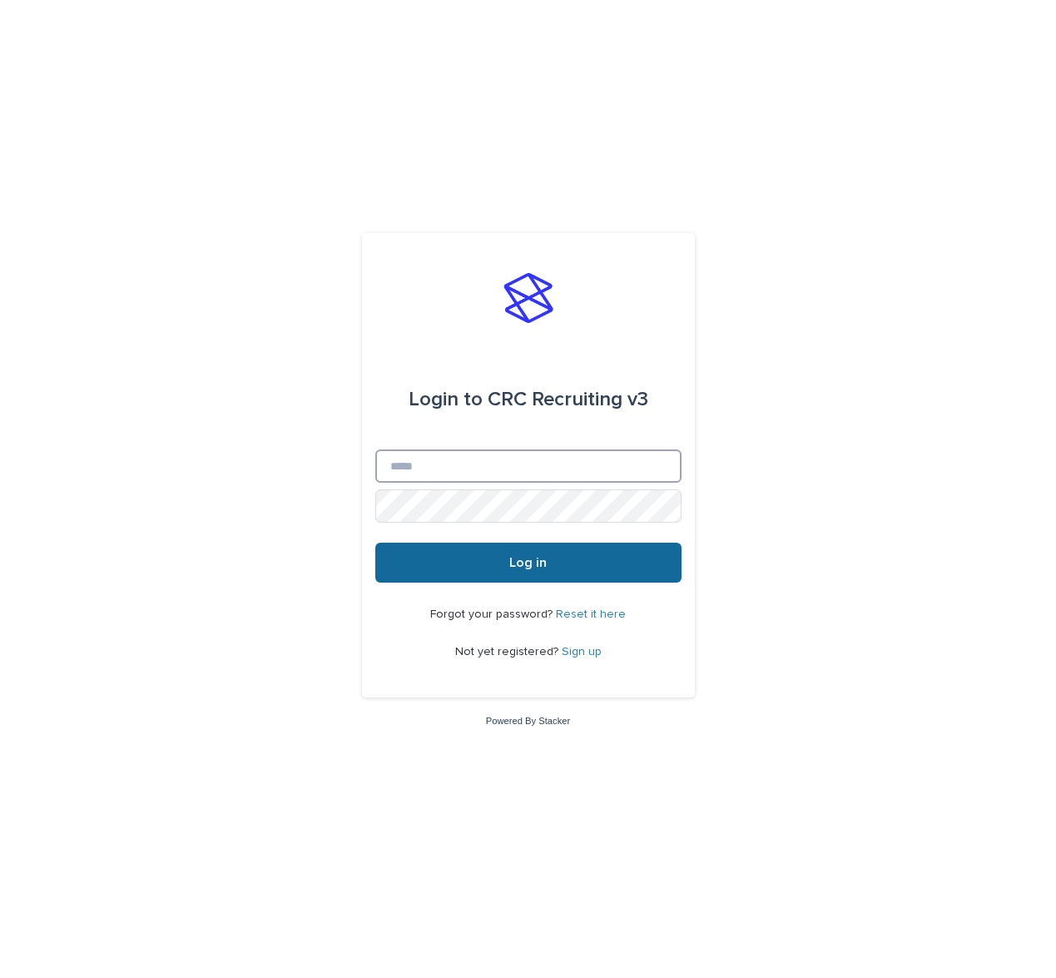
type input "**********"
click at [519, 559] on span "Log in" at bounding box center [527, 562] width 37 height 13
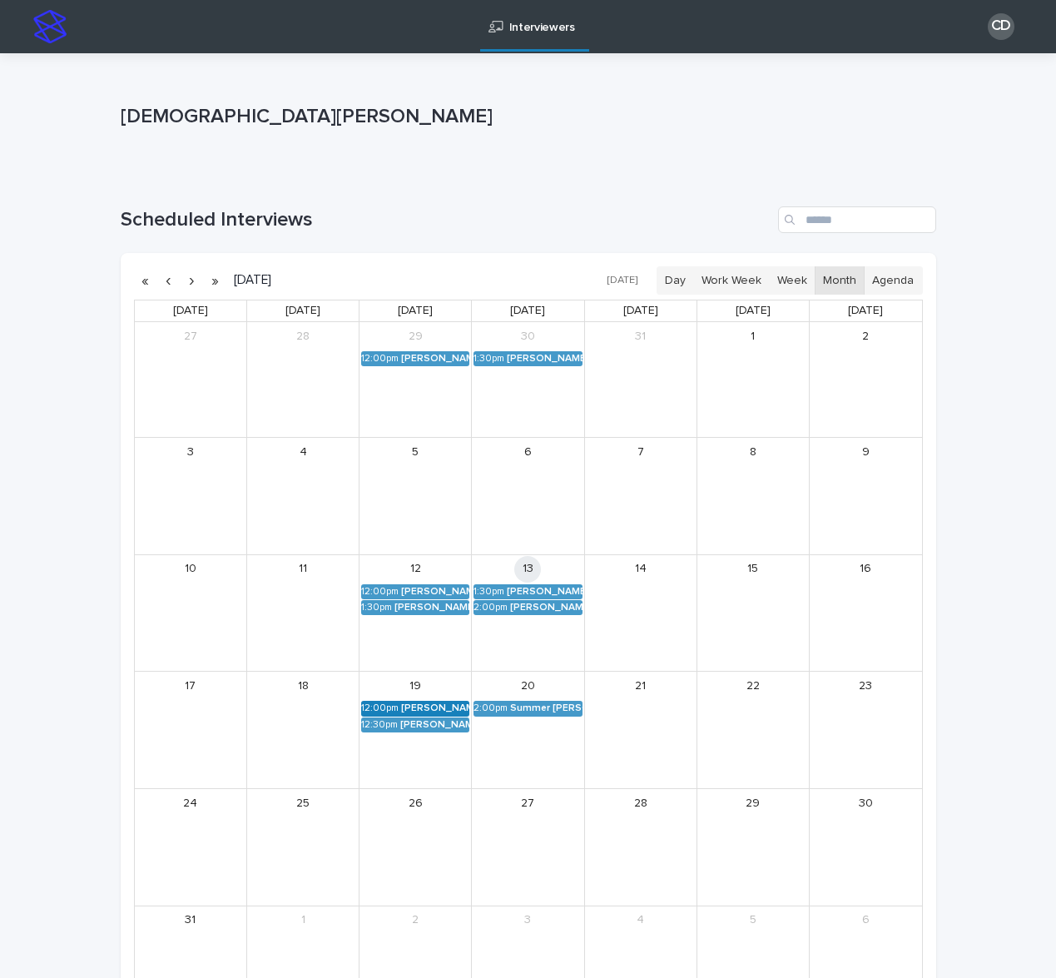
click at [440, 709] on div "Kathleen Cawley (Round 2)" at bounding box center [435, 708] width 68 height 12
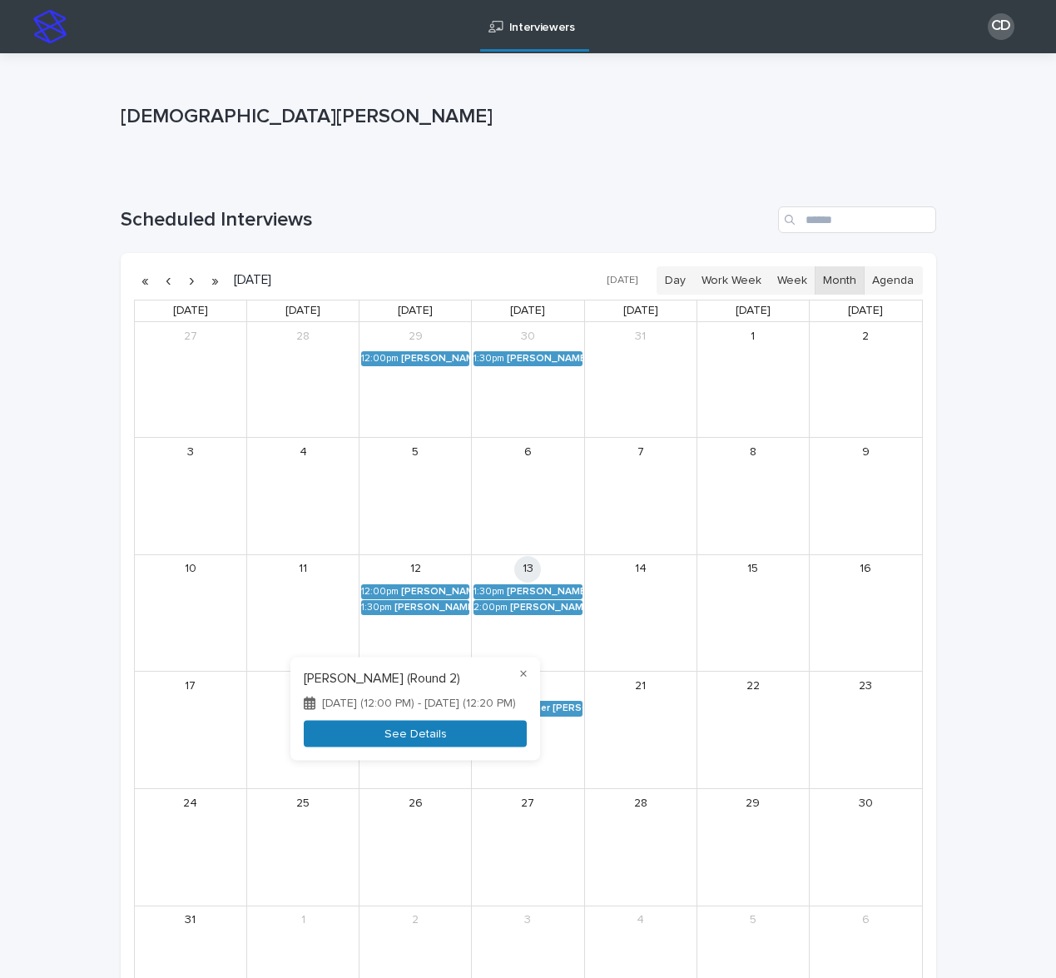
click at [427, 733] on button "See Details" at bounding box center [415, 733] width 223 height 27
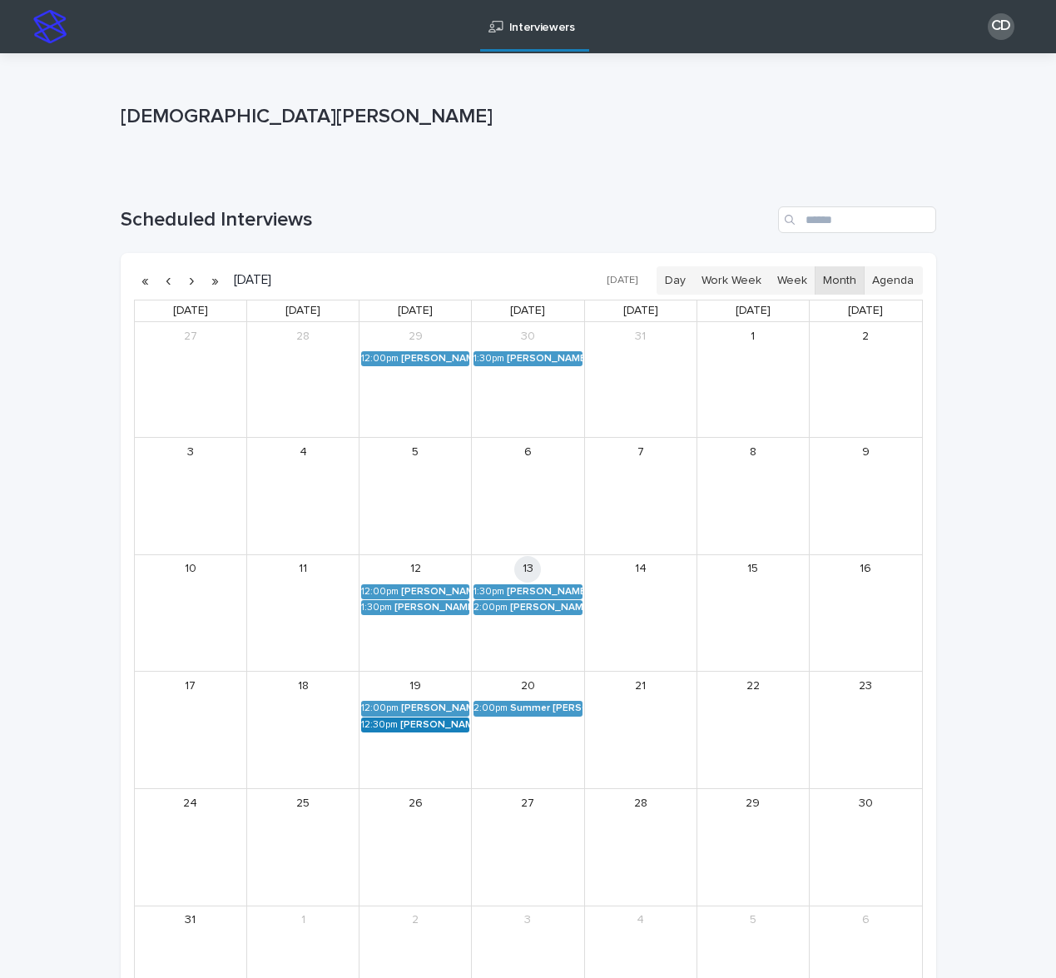
click at [424, 726] on div "Bindu Edwin (Round 2)" at bounding box center [434, 725] width 69 height 12
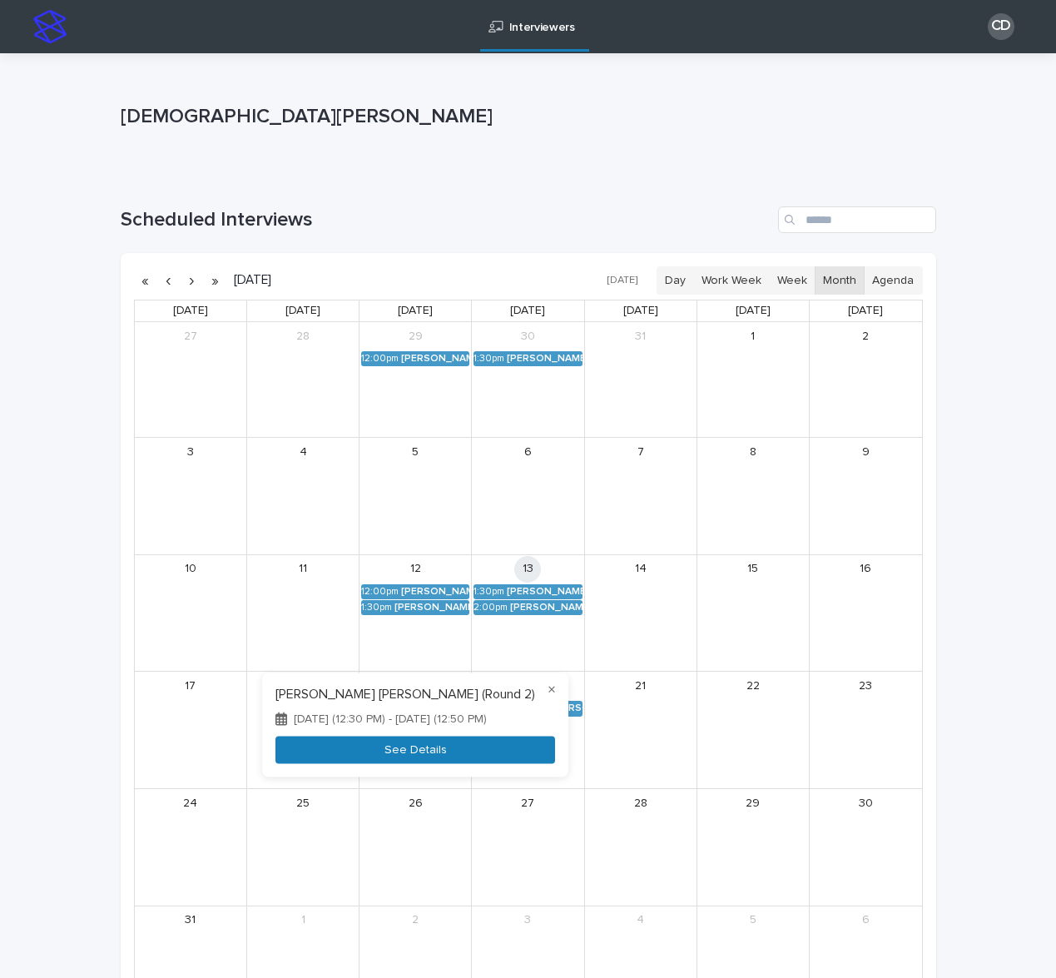
click at [400, 747] on button "See Details" at bounding box center [415, 749] width 280 height 27
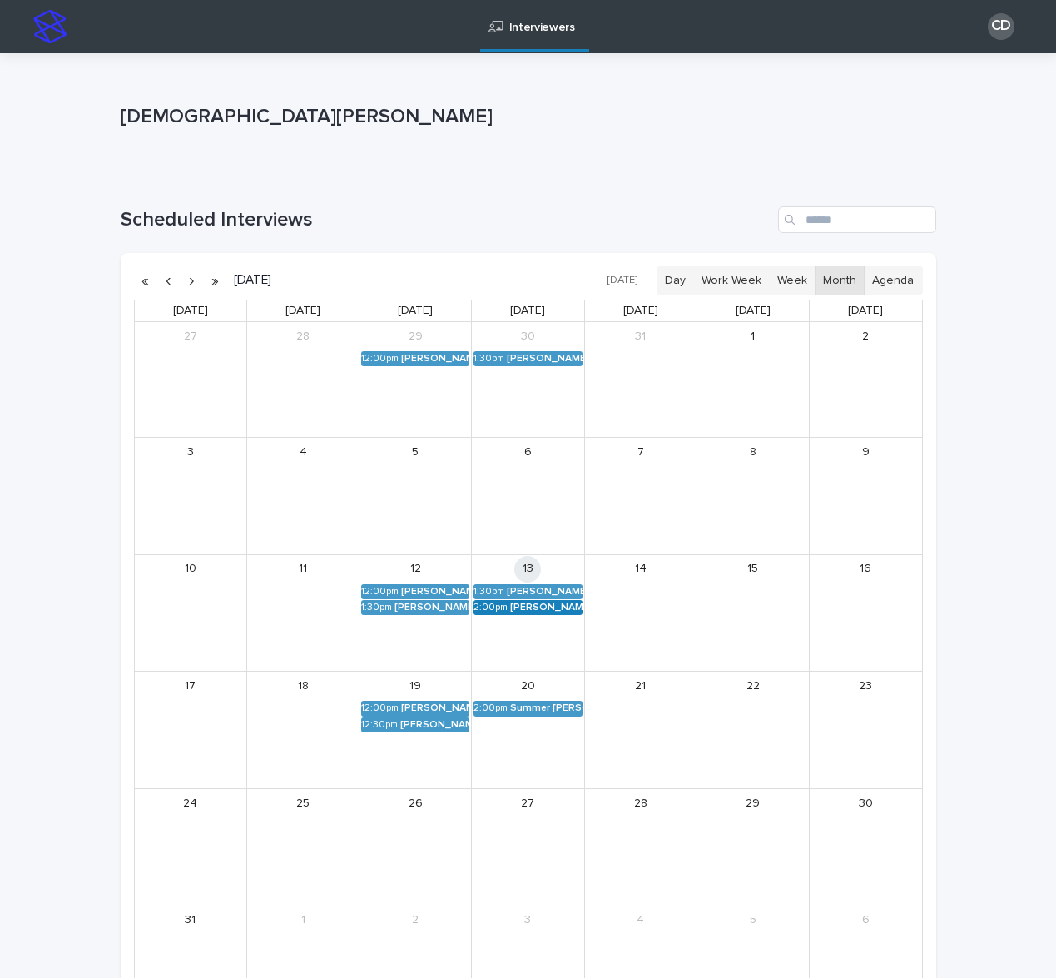
click at [528, 613] on div "[PERSON_NAME] (Round 2)" at bounding box center [546, 608] width 72 height 12
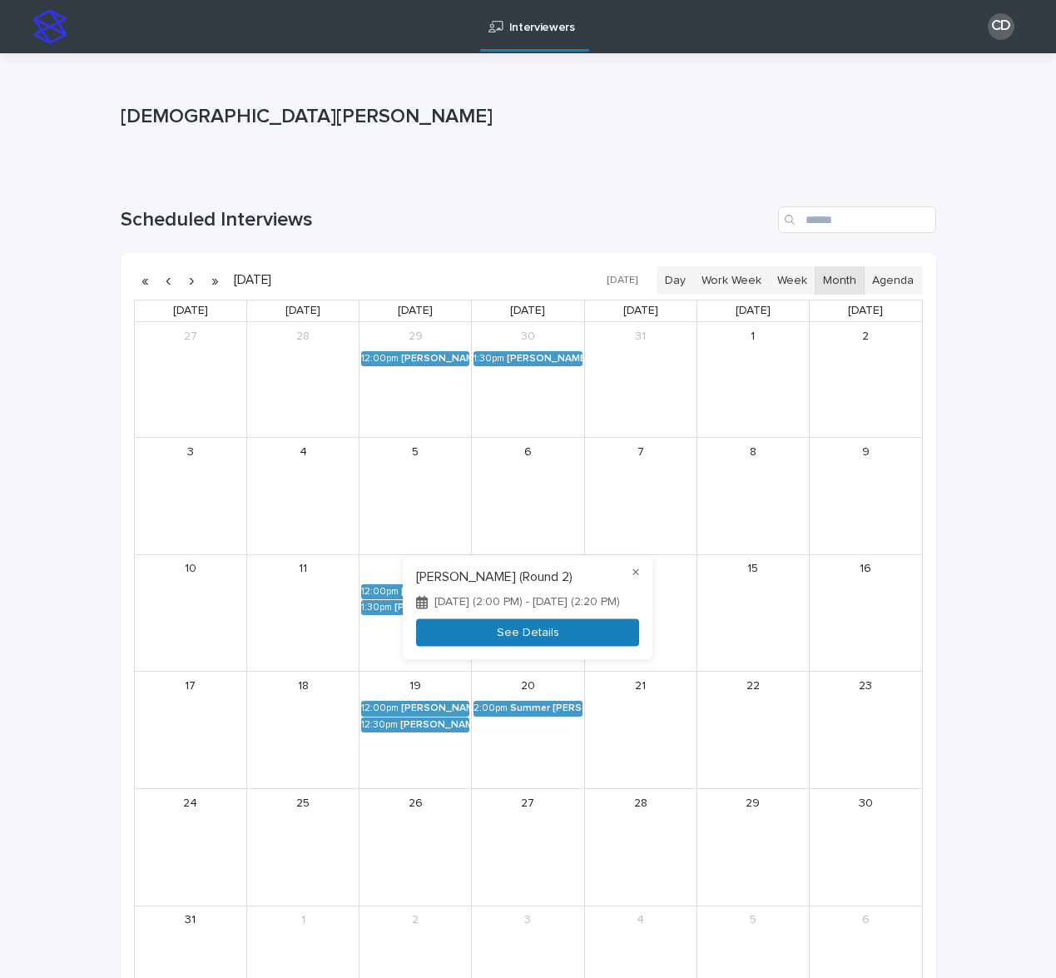
click at [525, 628] on button "See Details" at bounding box center [527, 632] width 223 height 27
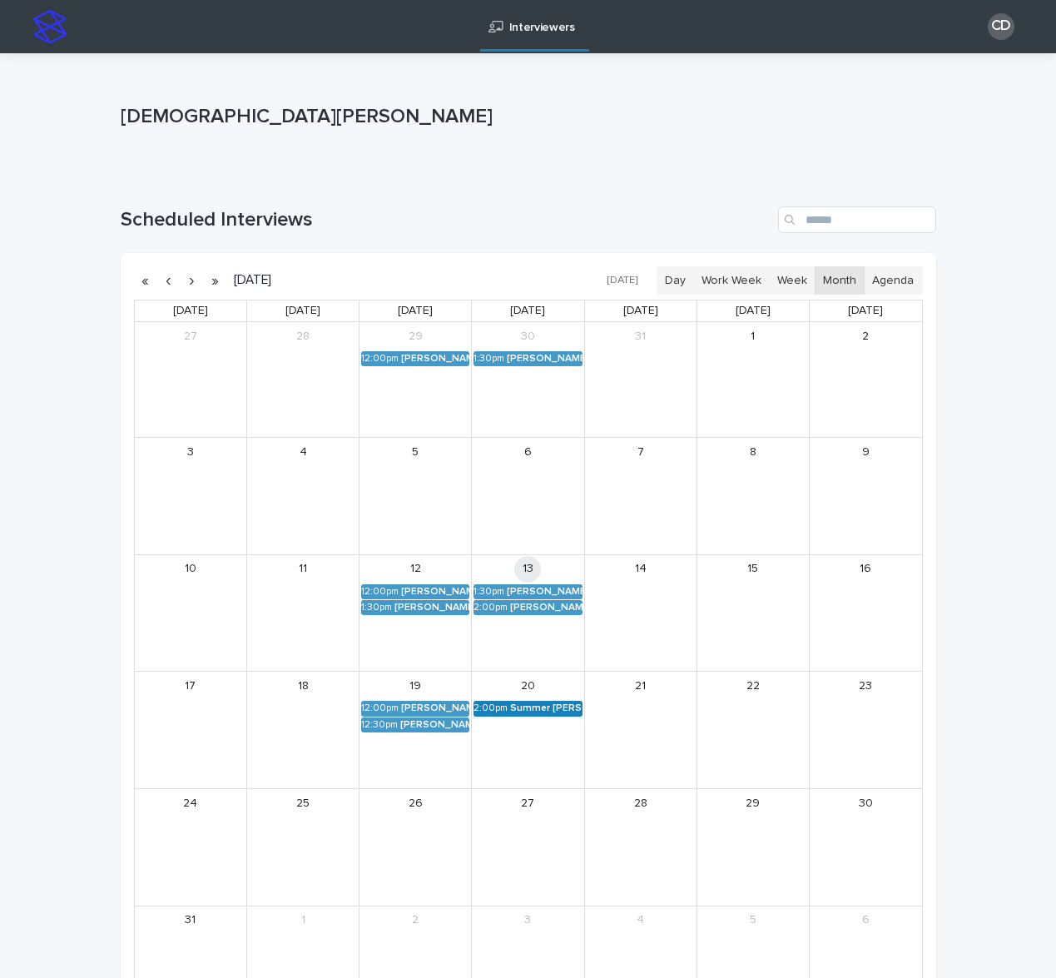
click at [558, 707] on div "Summer [PERSON_NAME] (Round 2)" at bounding box center [546, 708] width 72 height 12
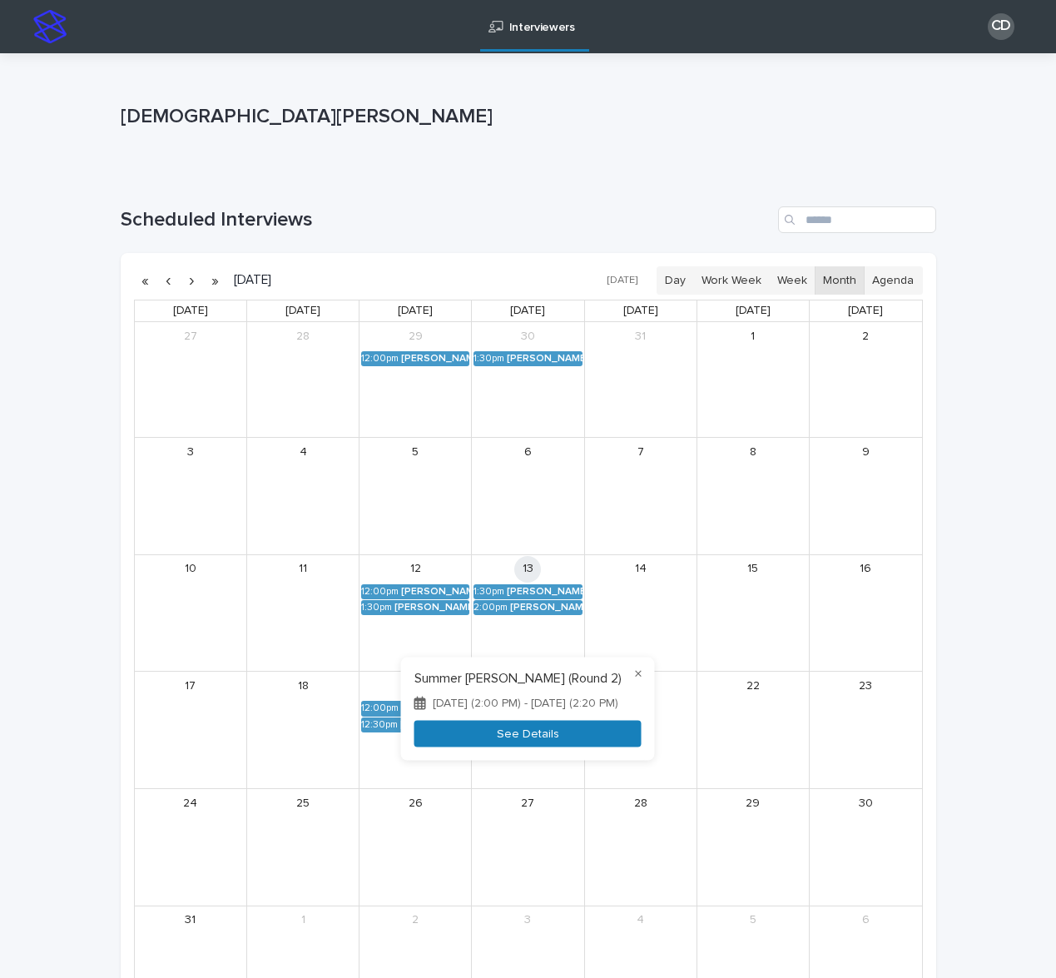
click at [530, 731] on button "See Details" at bounding box center [527, 733] width 227 height 27
